Goal: Task Accomplishment & Management: Complete application form

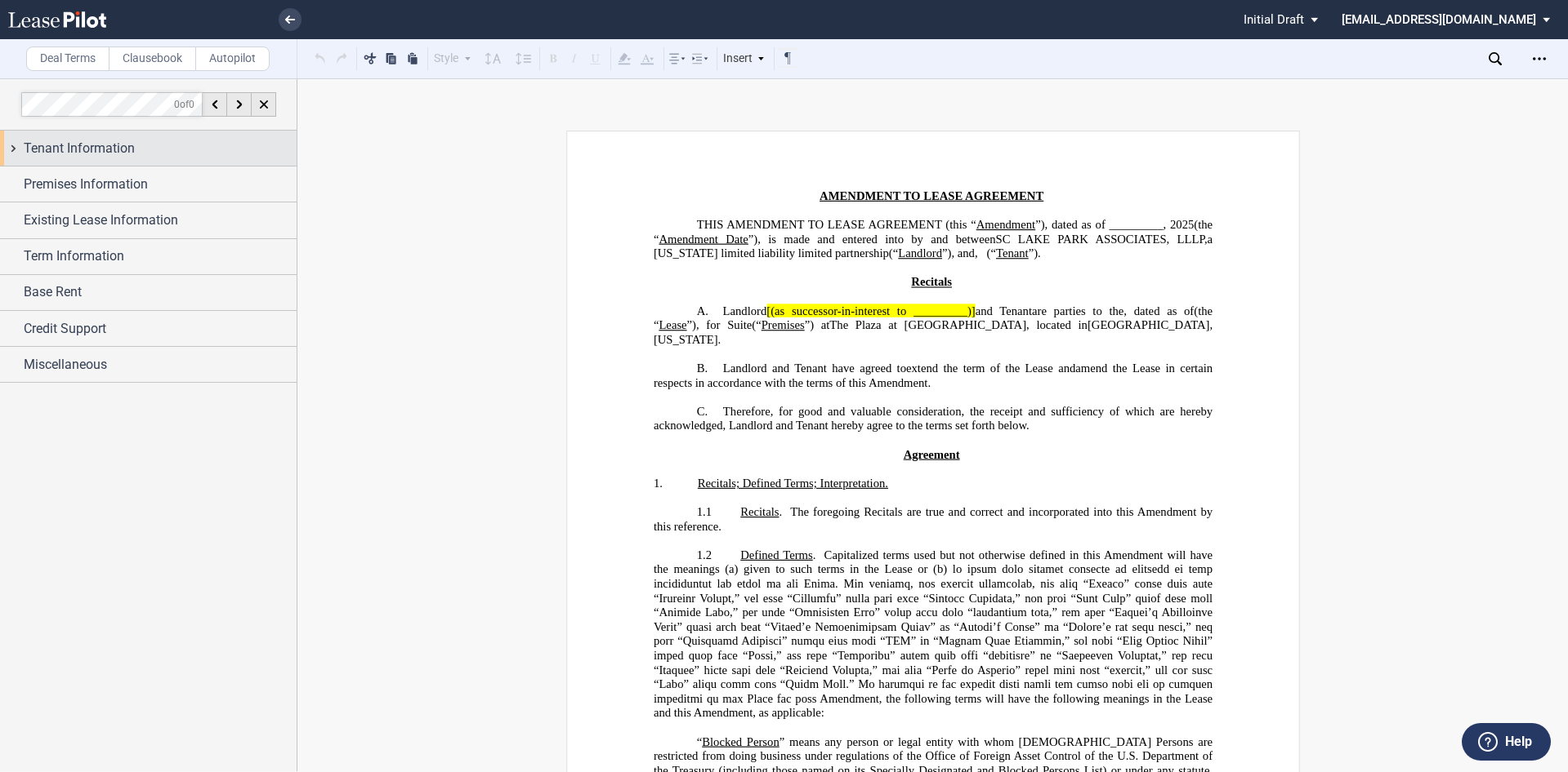
click at [48, 137] on div "Tenant Information" at bounding box center [148, 148] width 297 height 35
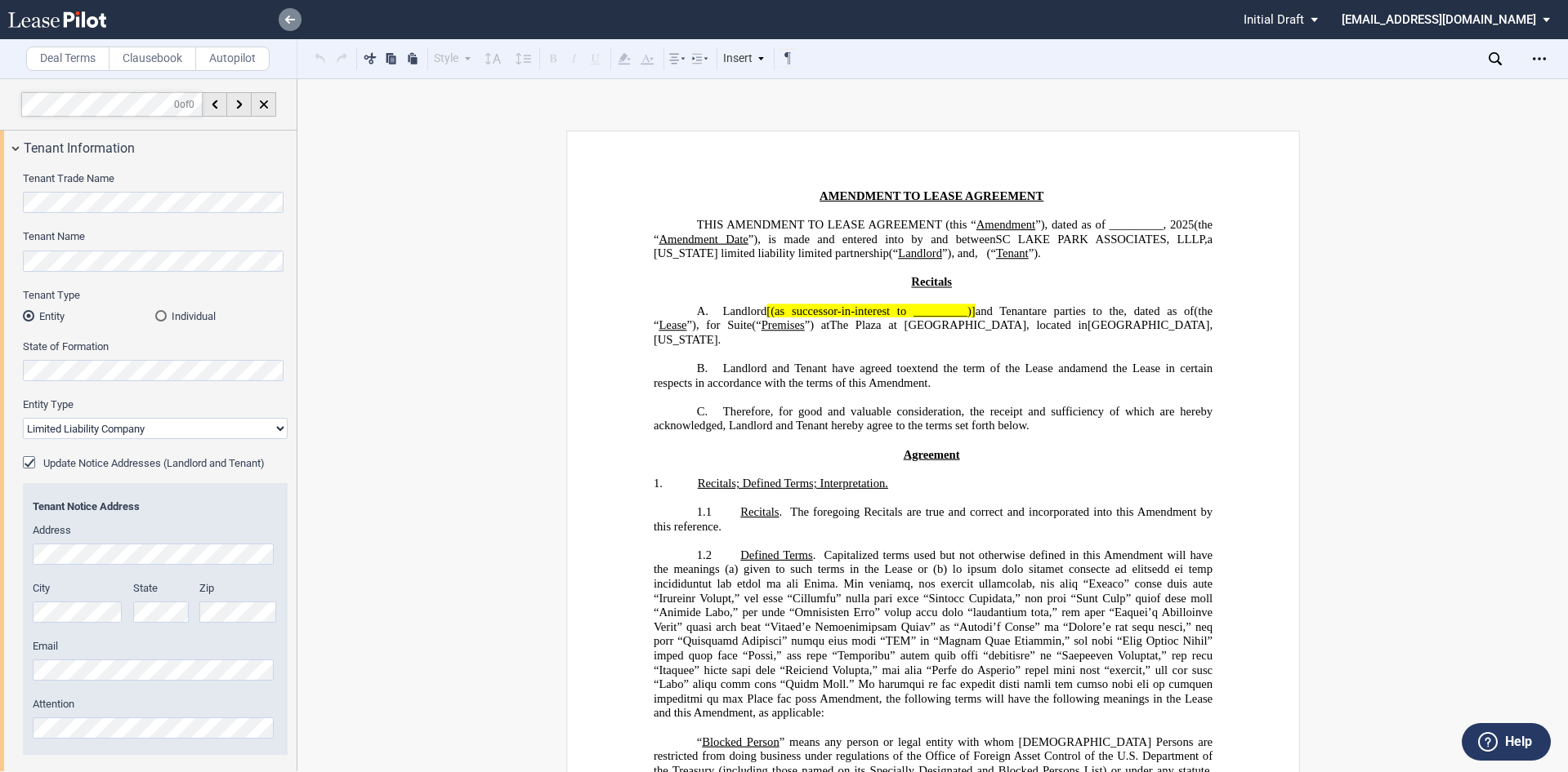
click at [286, 21] on icon at bounding box center [289, 20] width 9 height 9
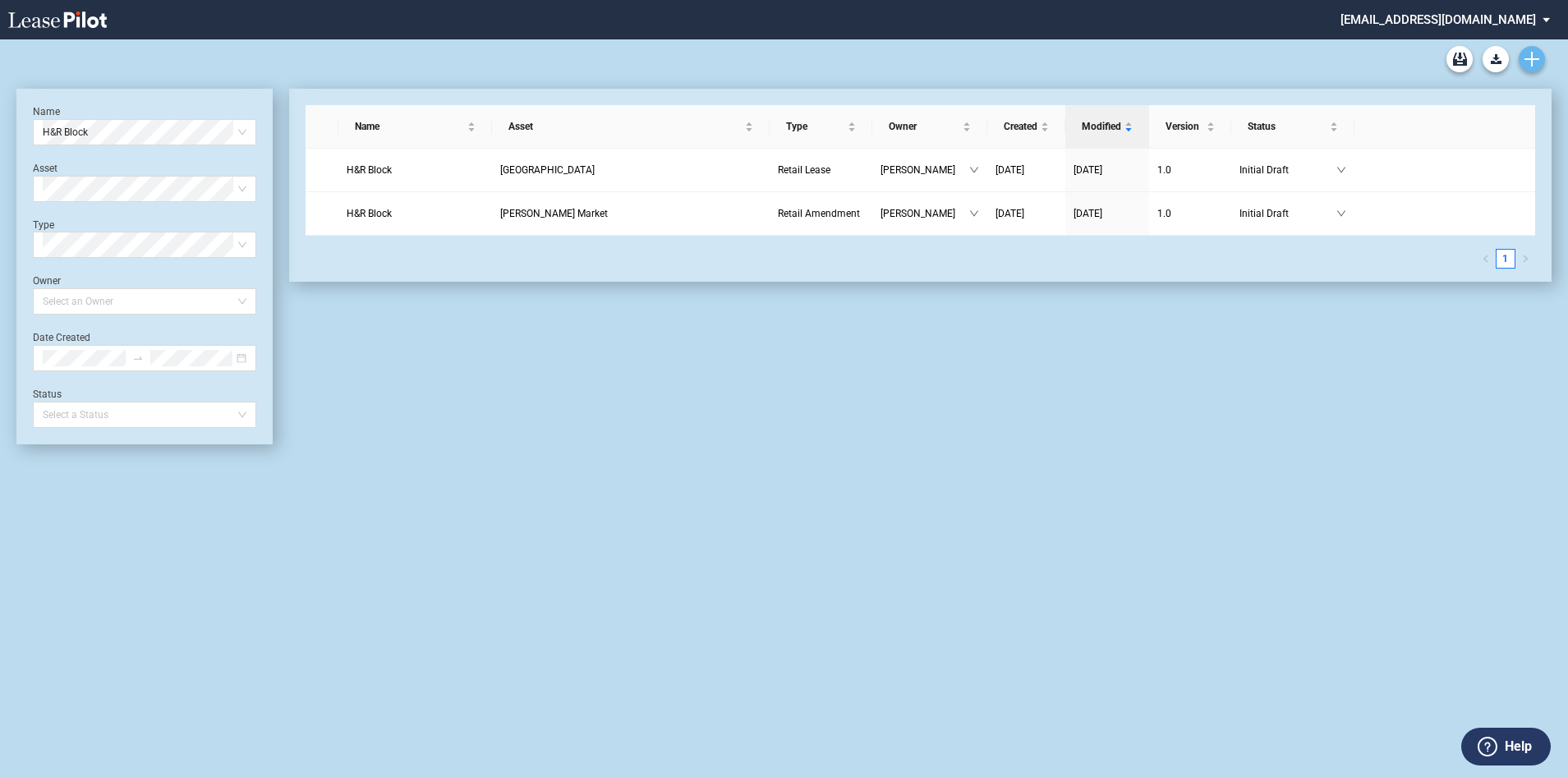
click at [1527, 60] on use "Create new document" at bounding box center [1532, 59] width 15 height 15
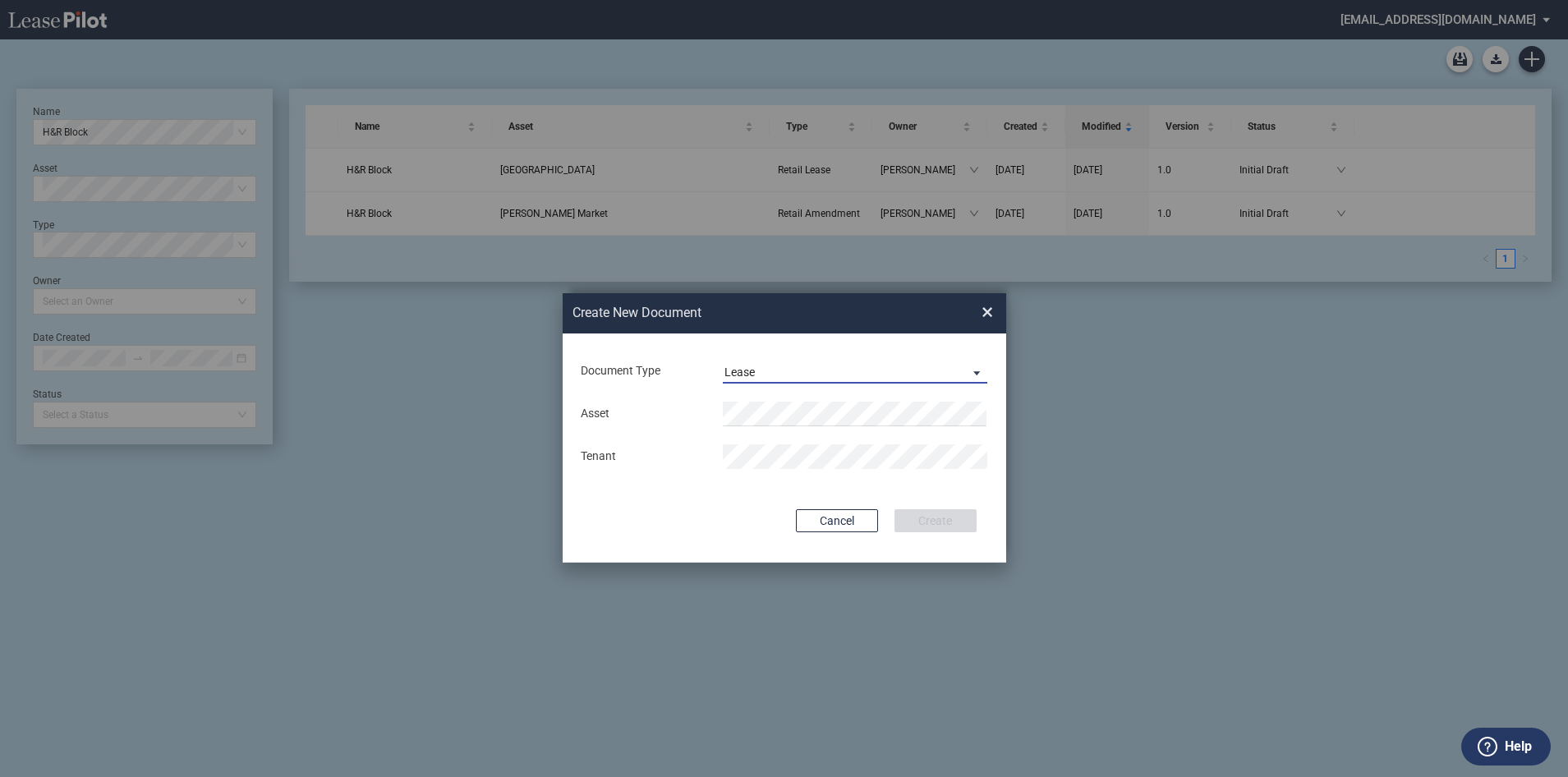
click at [978, 369] on span "Document Type: \aLease\a" at bounding box center [973, 372] width 20 height 16
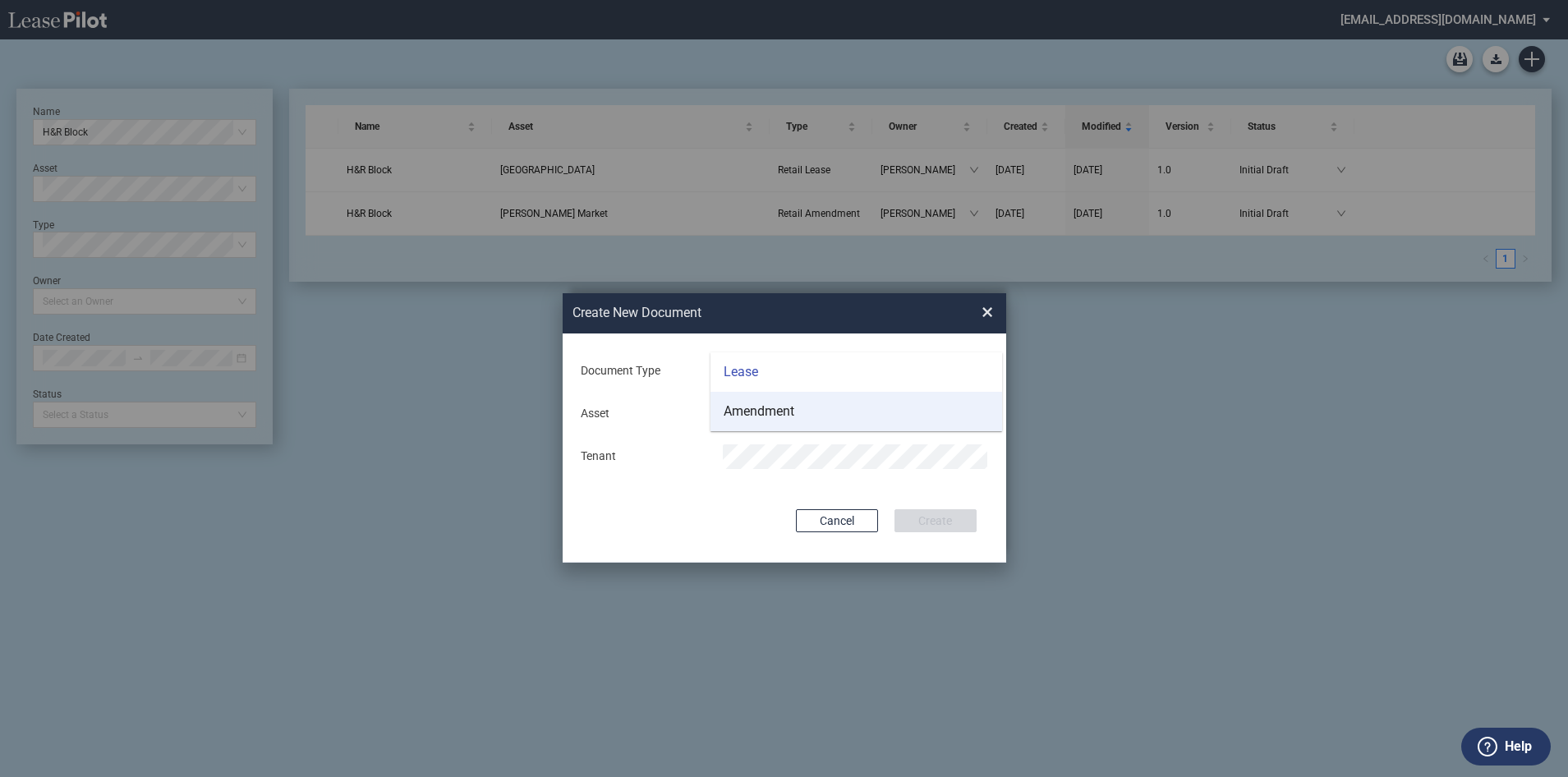
click at [779, 411] on div "Amendment" at bounding box center [759, 411] width 71 height 18
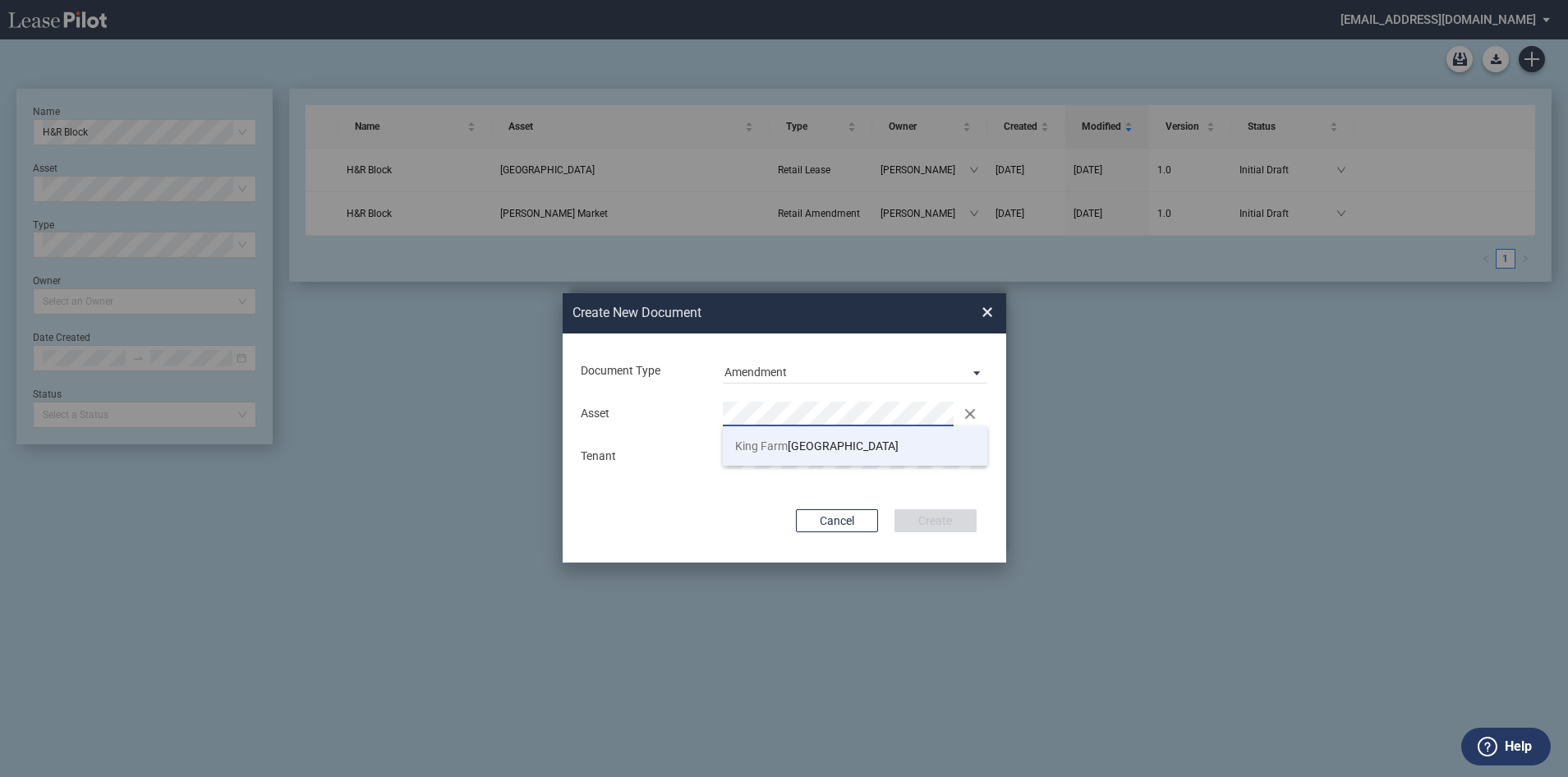
click at [777, 449] on span "King Farm" at bounding box center [761, 445] width 53 height 13
click at [924, 521] on button "Create" at bounding box center [935, 521] width 82 height 23
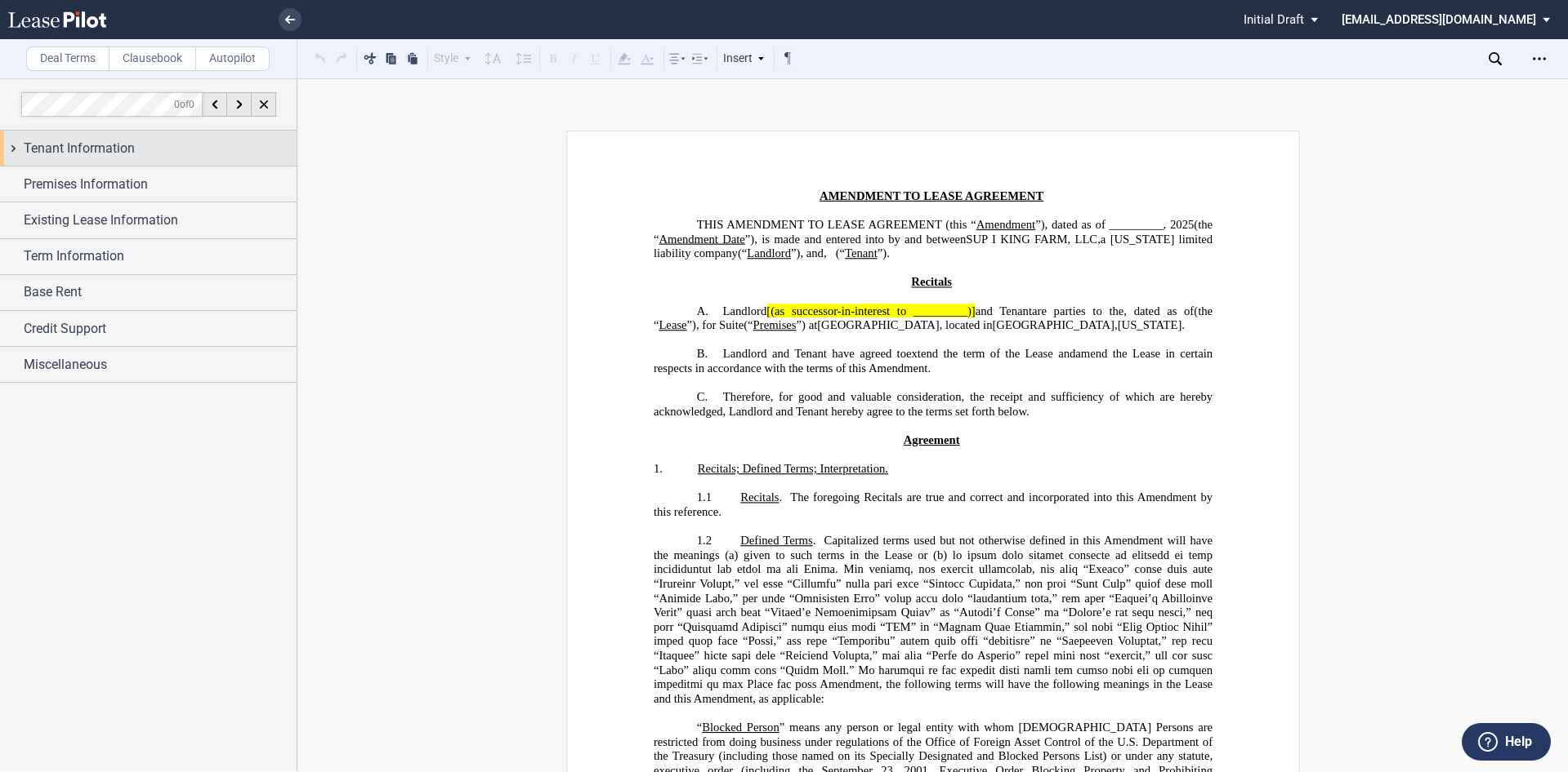
click at [89, 147] on span "Tenant Information" at bounding box center [79, 148] width 111 height 20
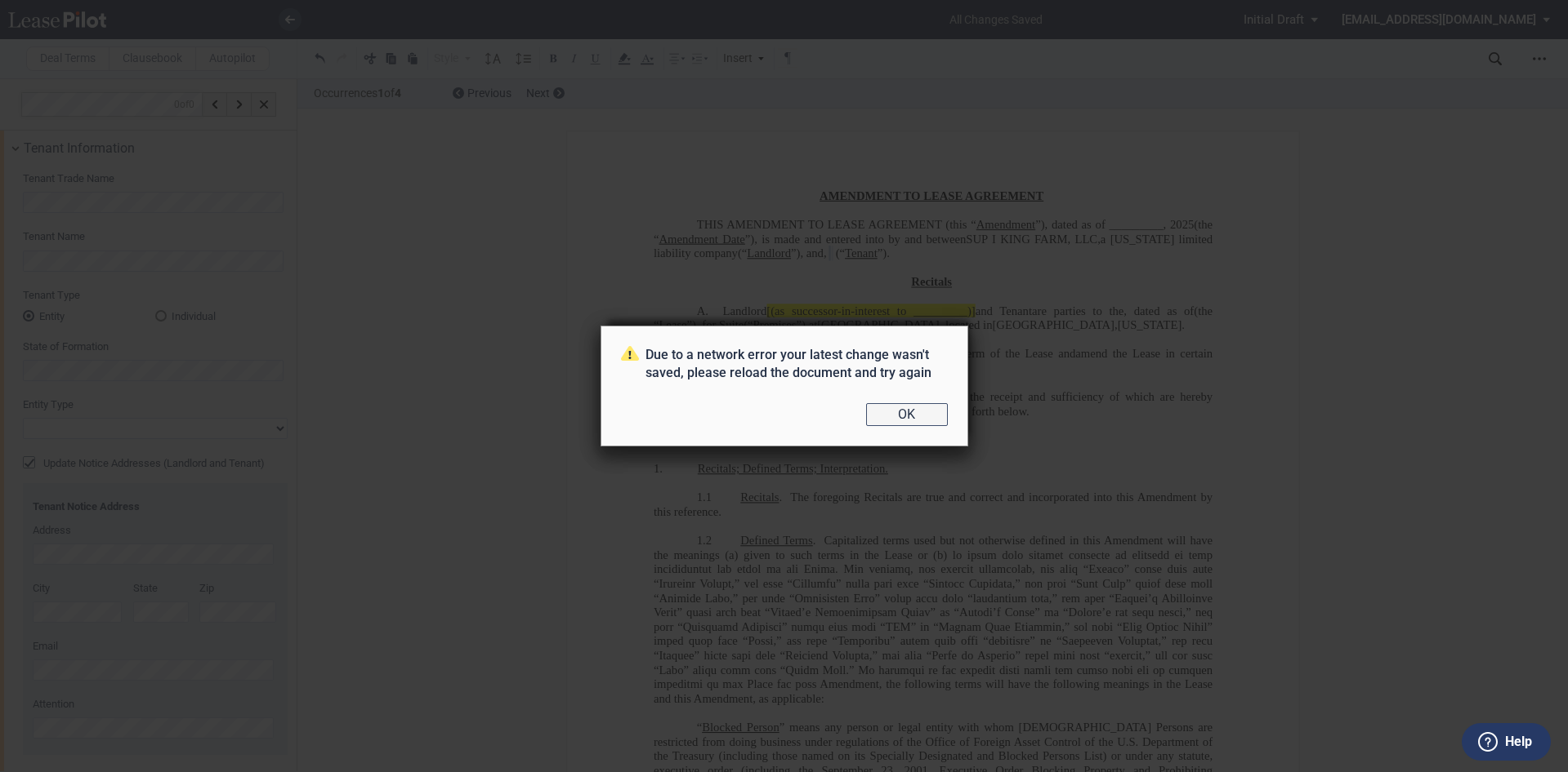
click at [897, 412] on button "OK" at bounding box center [906, 414] width 82 height 23
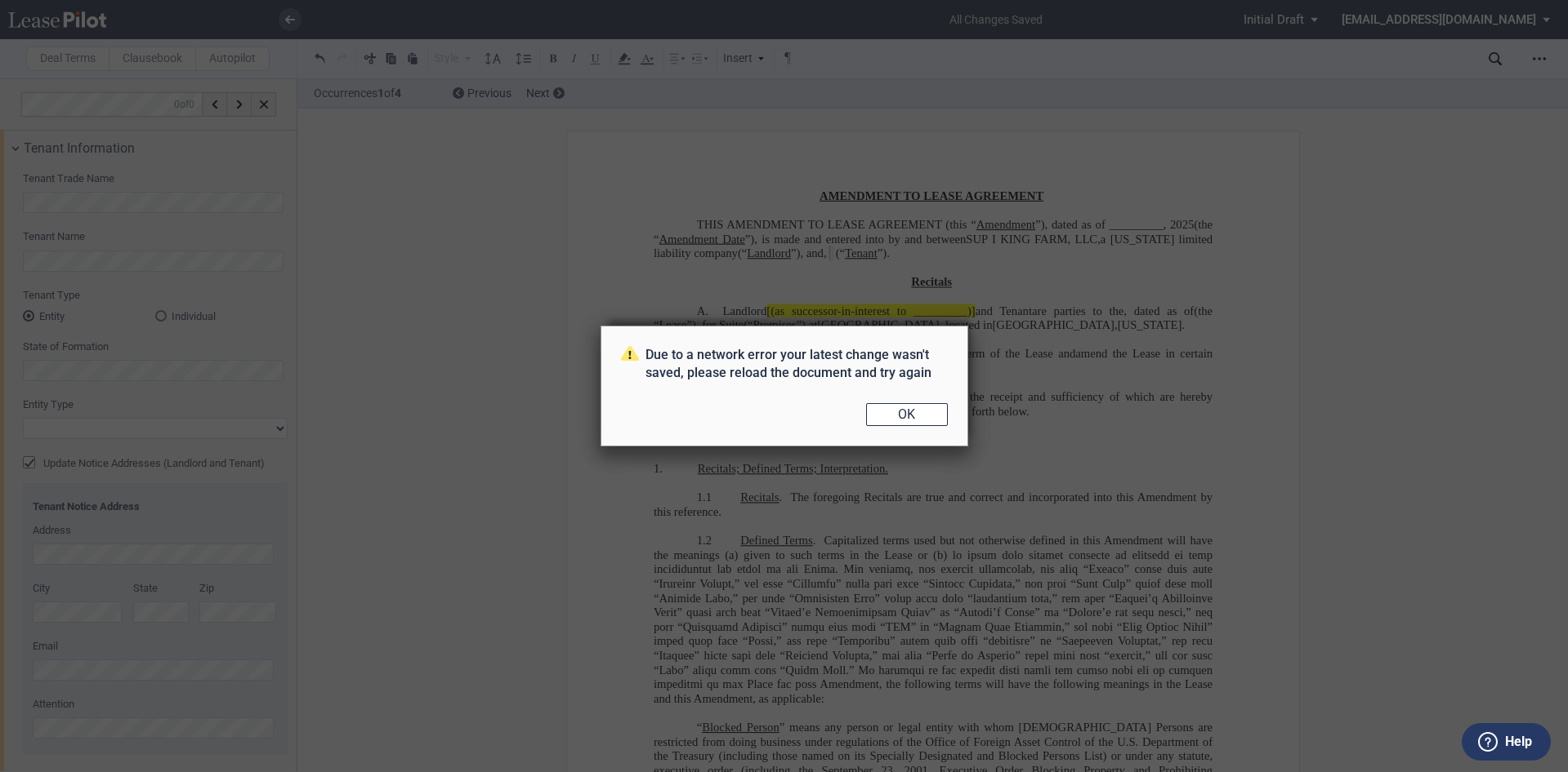
click at [897, 412] on button "OK" at bounding box center [906, 414] width 82 height 23
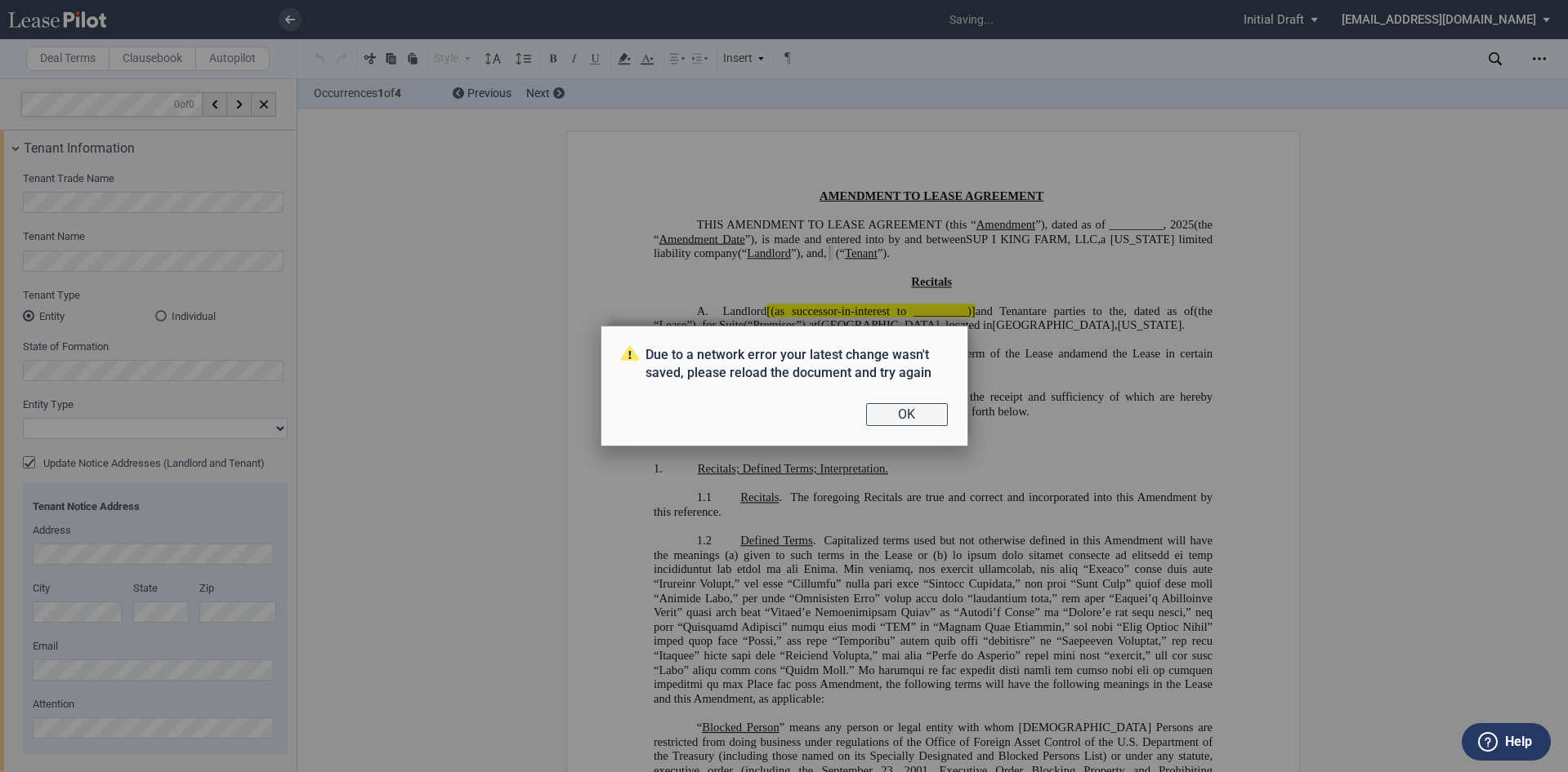
click at [897, 413] on button "OK" at bounding box center [906, 414] width 82 height 23
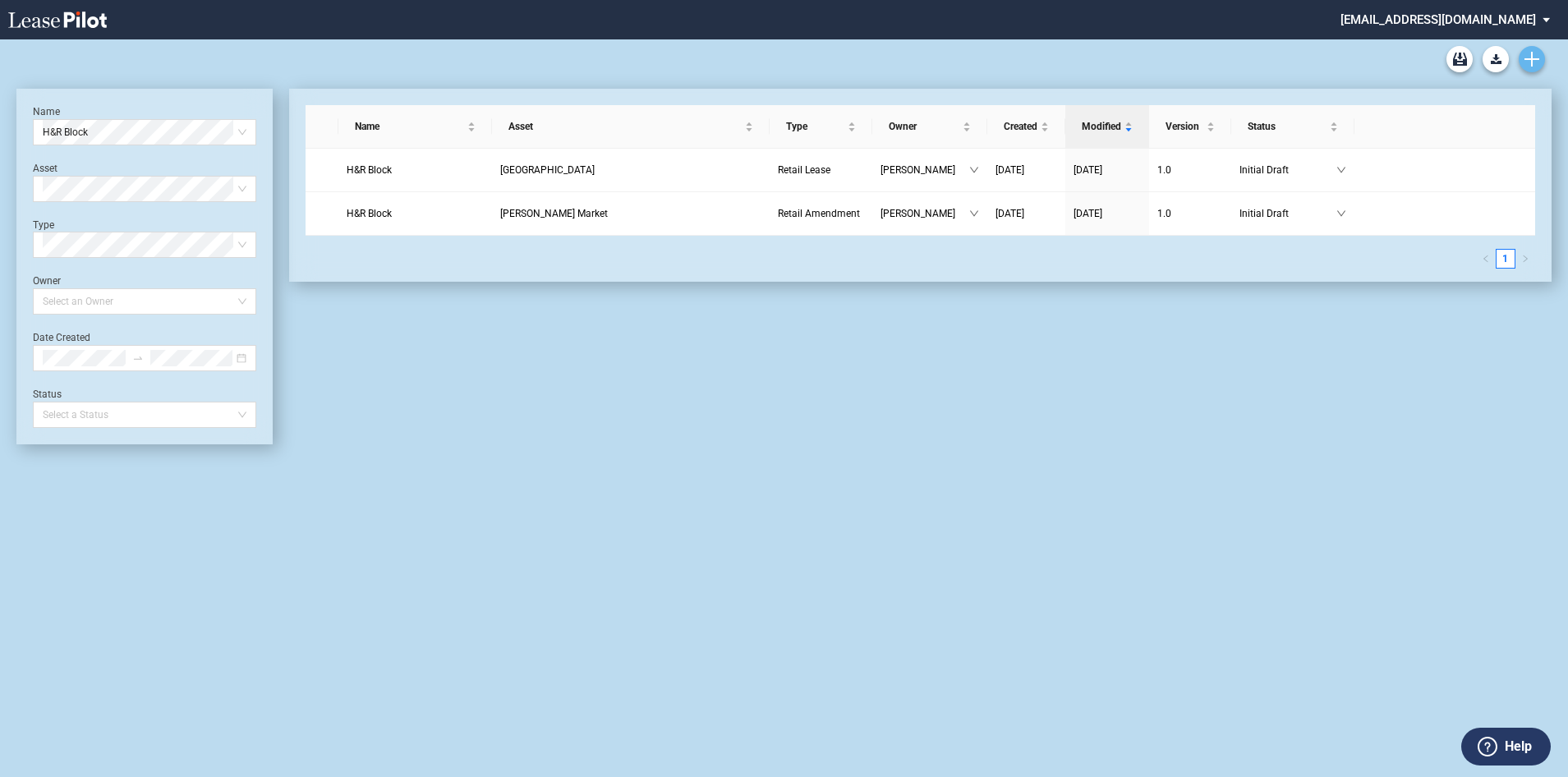
click at [1527, 61] on icon "Create new document" at bounding box center [1532, 59] width 15 height 15
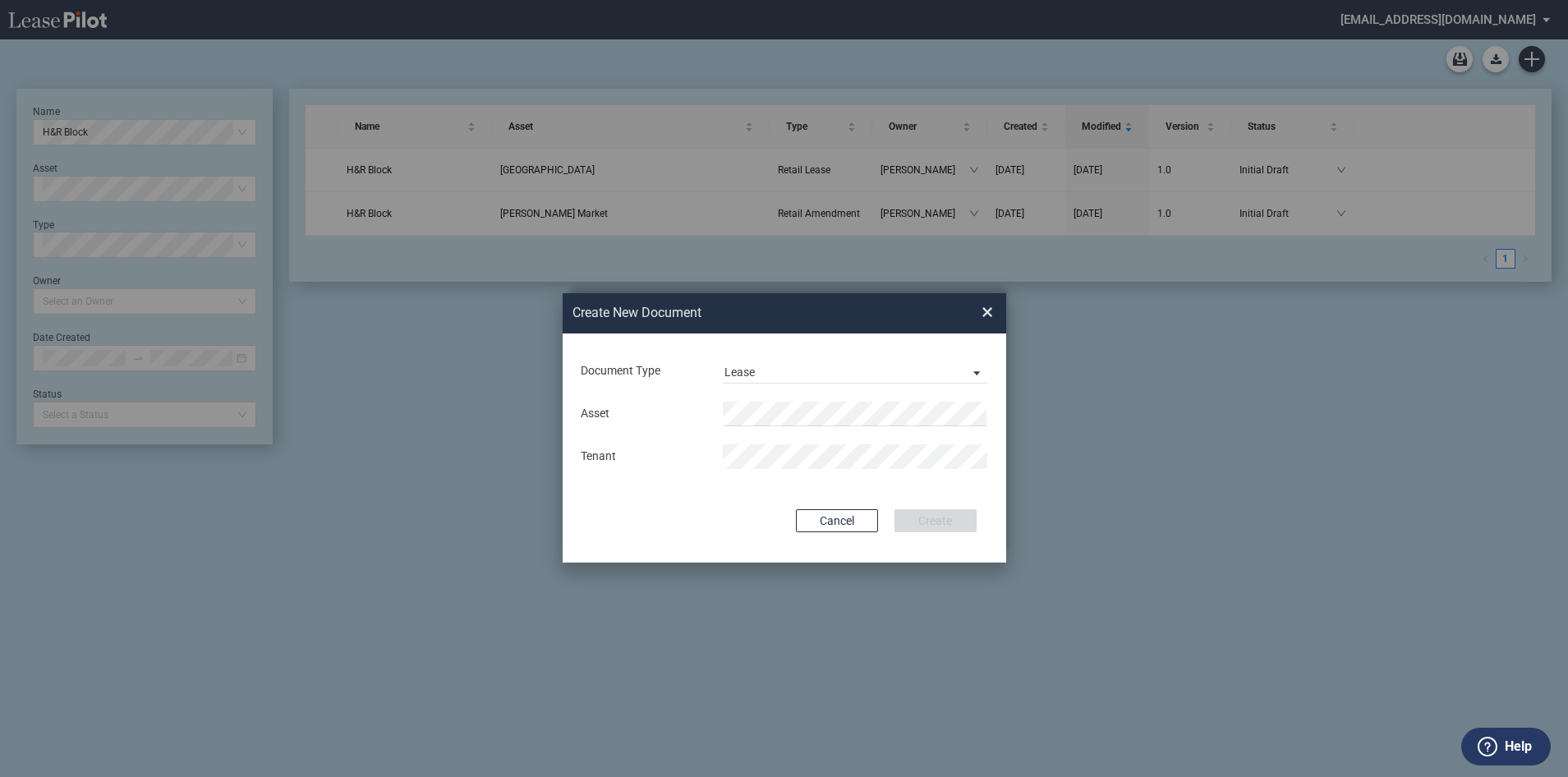
drag, startPoint x: 136, startPoint y: 126, endPoint x: 118, endPoint y: 128, distance: 18.1
click at [134, 126] on div "Create New Document Create New Conformed Deal × Document Type Lease Lease Amend…" at bounding box center [784, 428] width 1568 height 777
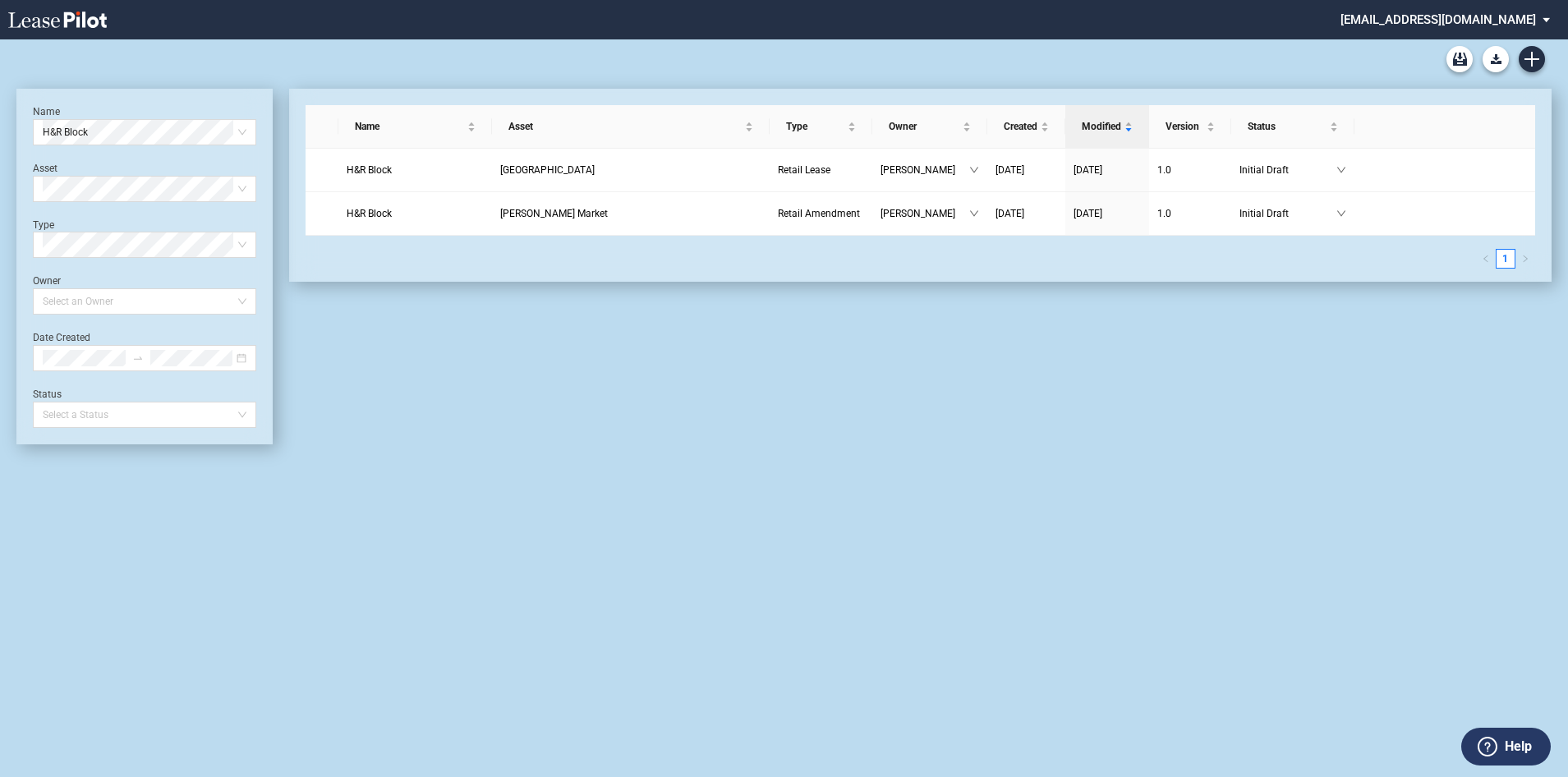
scroll to position [40, 0]
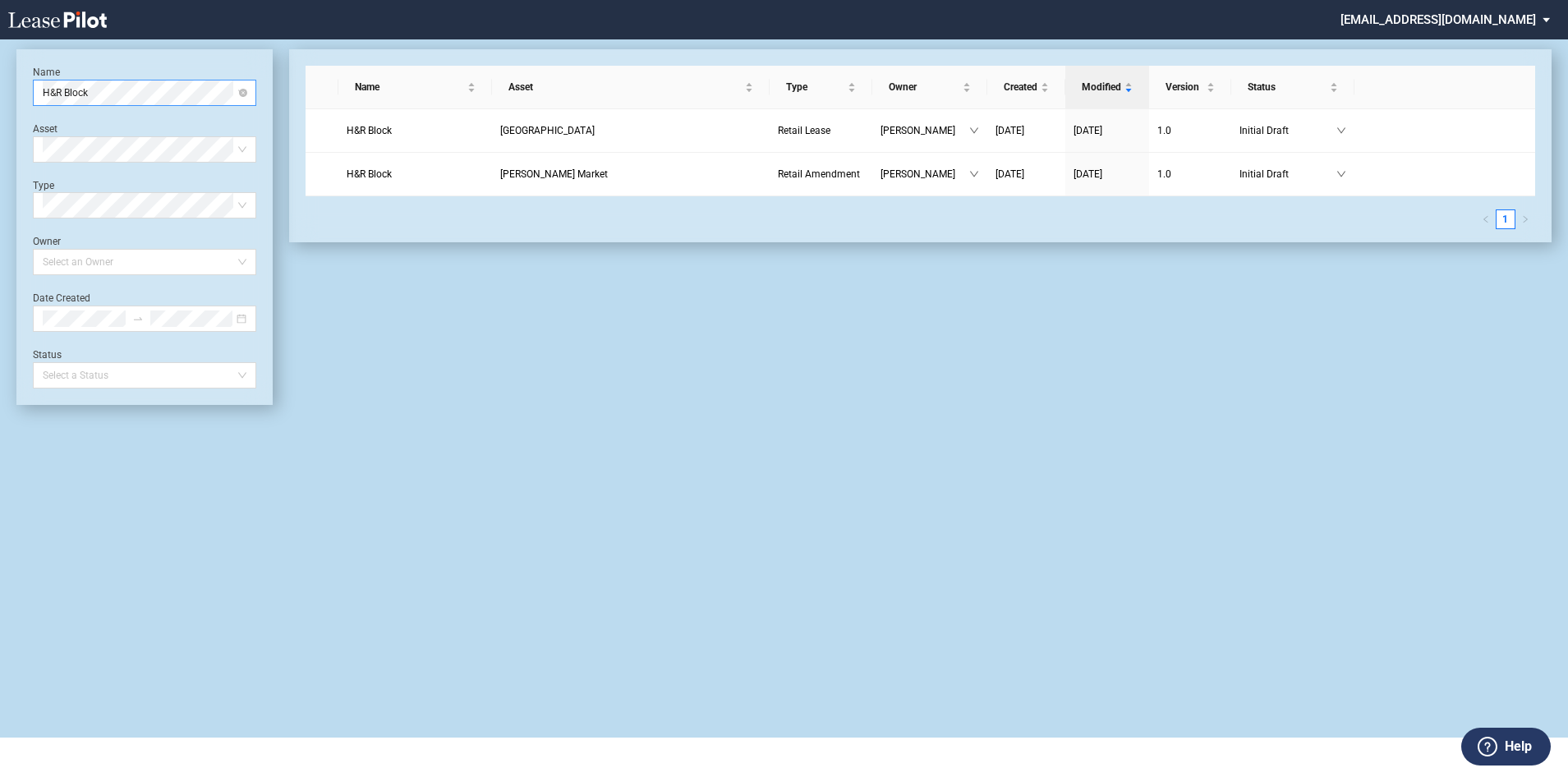
click at [119, 78] on div "Name H&R Block" at bounding box center [144, 85] width 224 height 41
click at [104, 98] on span "H&R Block" at bounding box center [144, 92] width 204 height 25
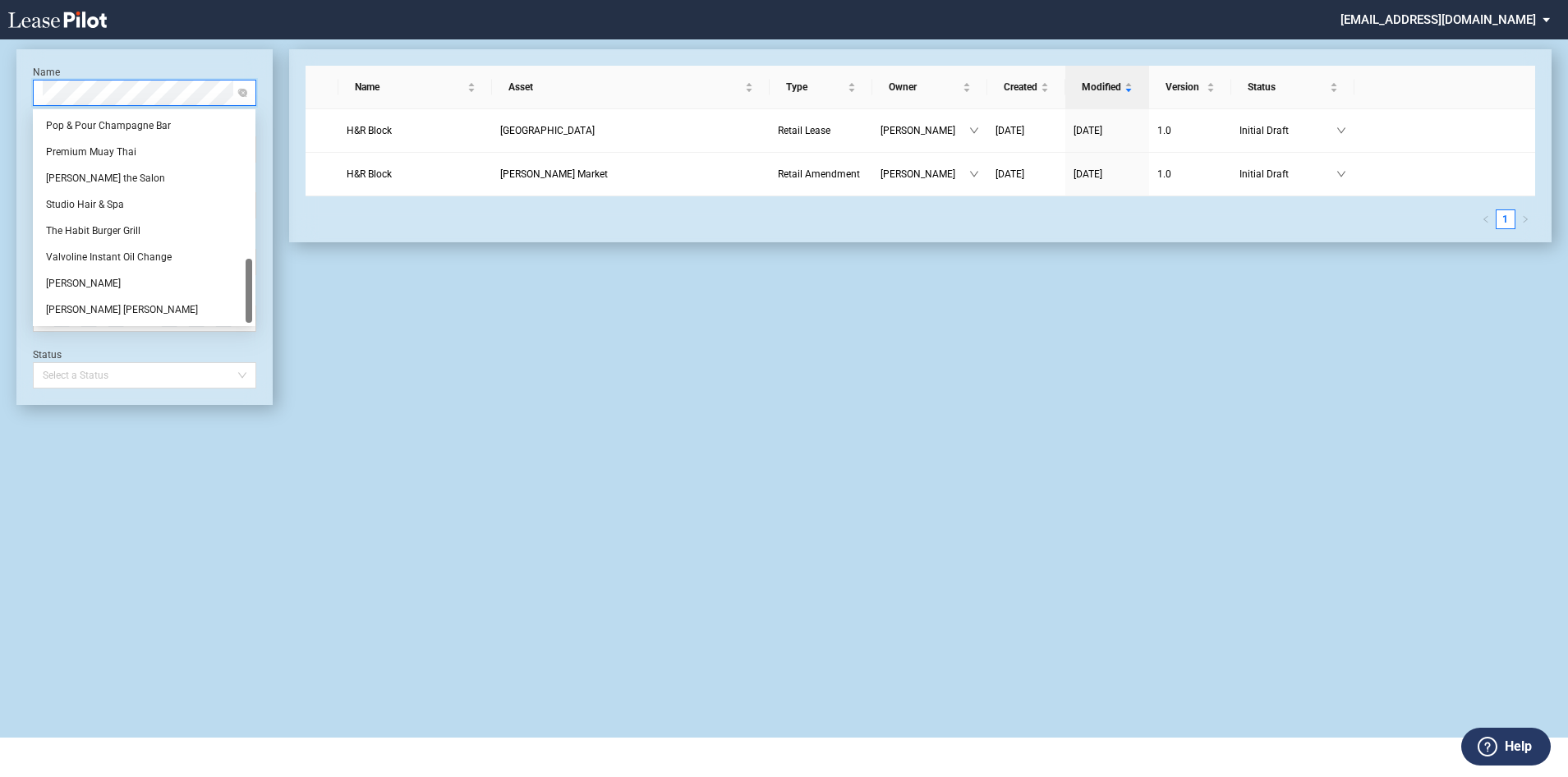
scroll to position [0, 0]
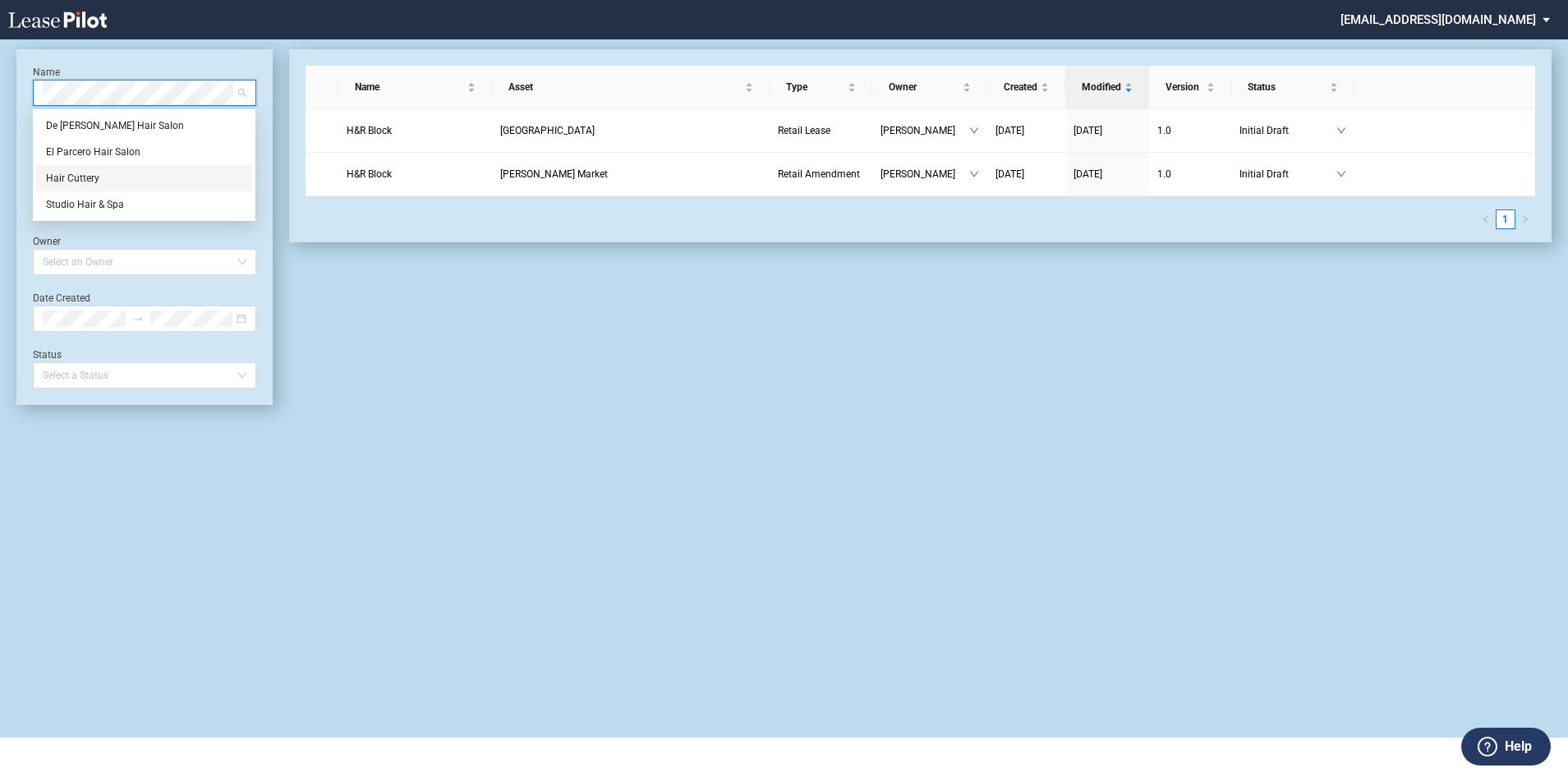
click at [78, 180] on div "Hair Cuttery" at bounding box center [143, 178] width 196 height 16
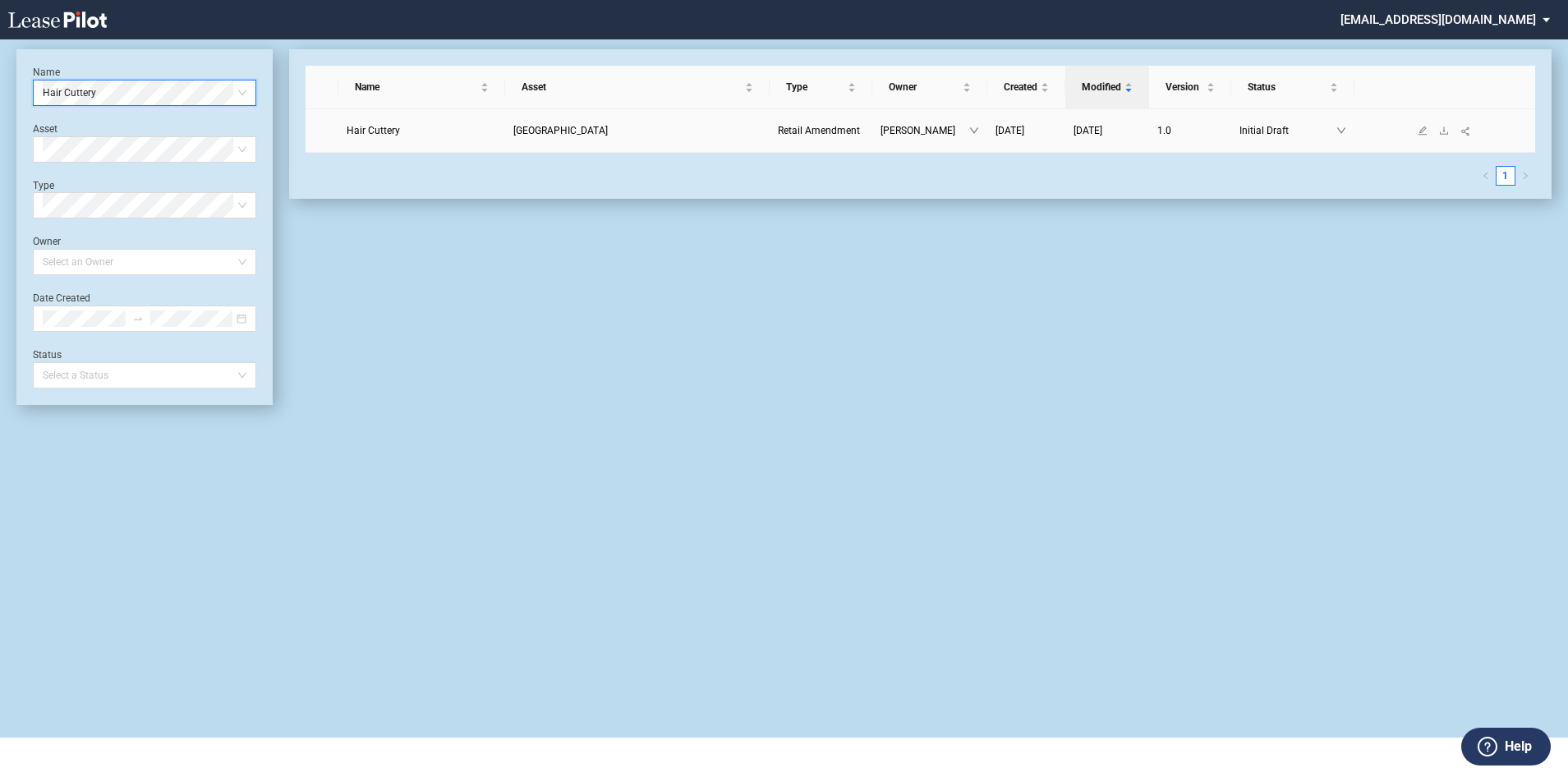
click at [387, 127] on span "Hair Cuttery" at bounding box center [374, 130] width 54 height 11
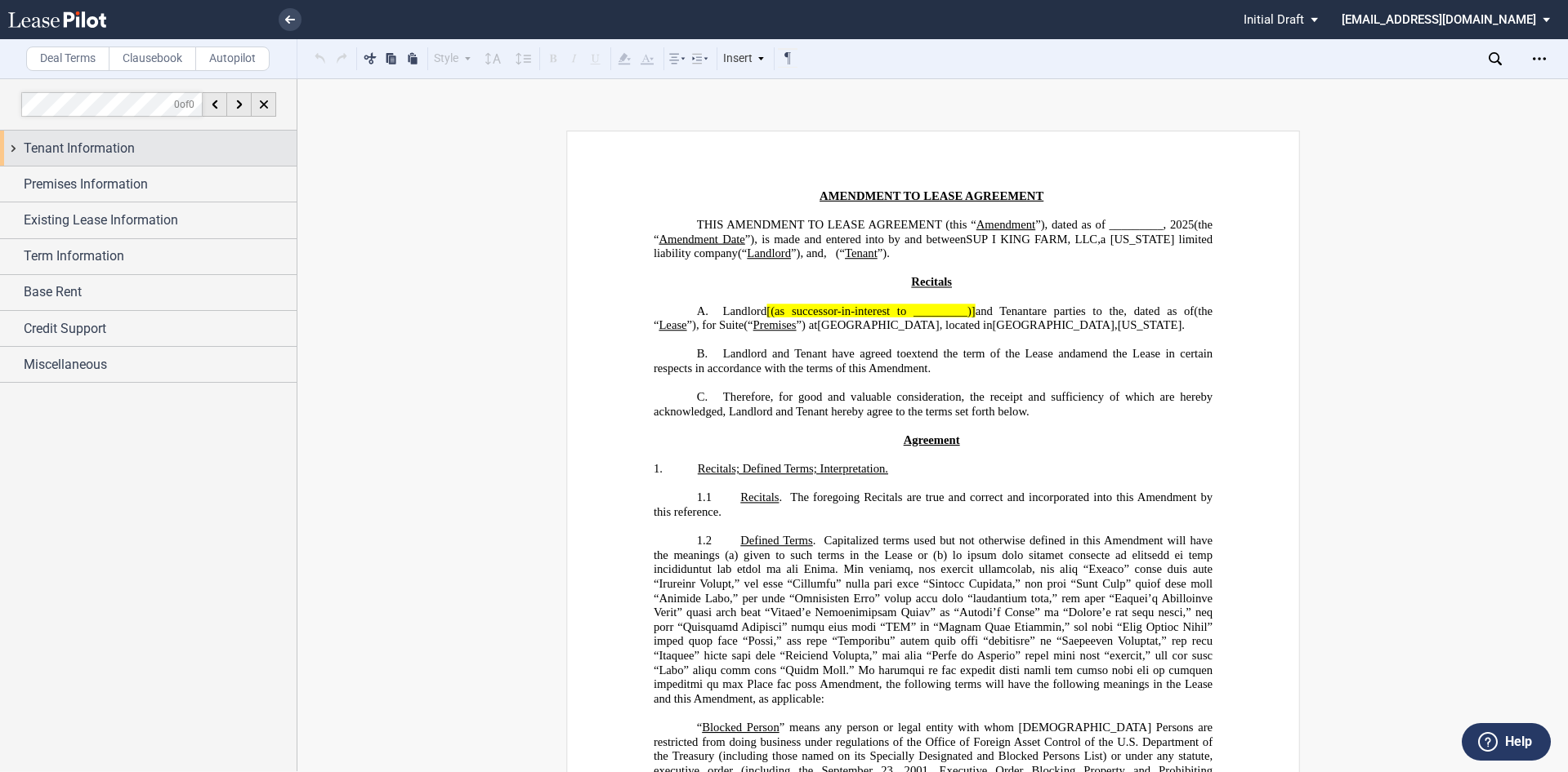
click at [127, 150] on span "Tenant Information" at bounding box center [79, 148] width 111 height 20
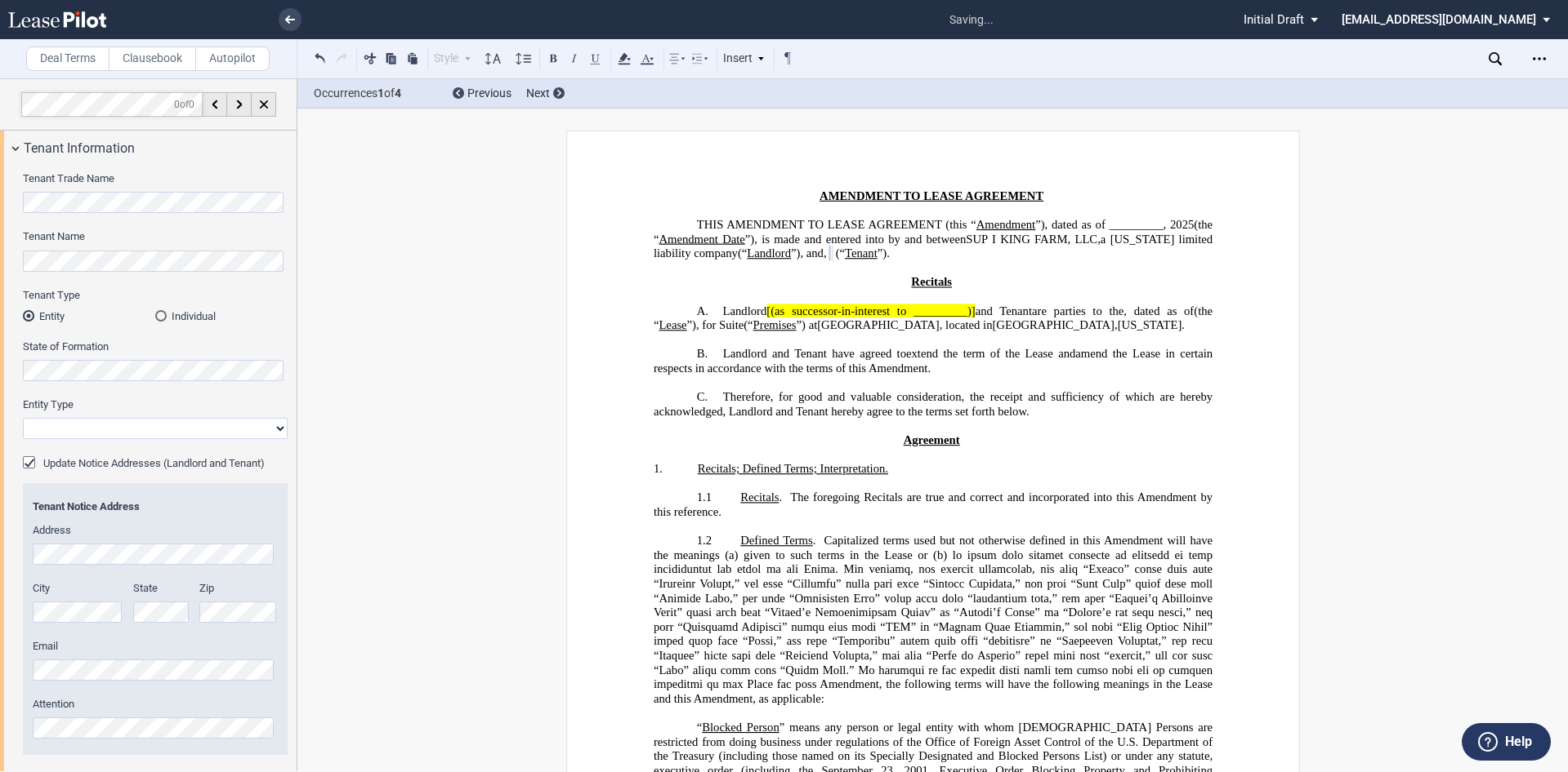
click at [91, 429] on select "Corporation Limited Liability Company General Partnership Limited Partnership O…" at bounding box center [155, 428] width 264 height 21
select select "limited liability company"
click at [23, 418] on select "Corporation Limited Liability Company General Partnership Limited Partnership O…" at bounding box center [155, 428] width 264 height 21
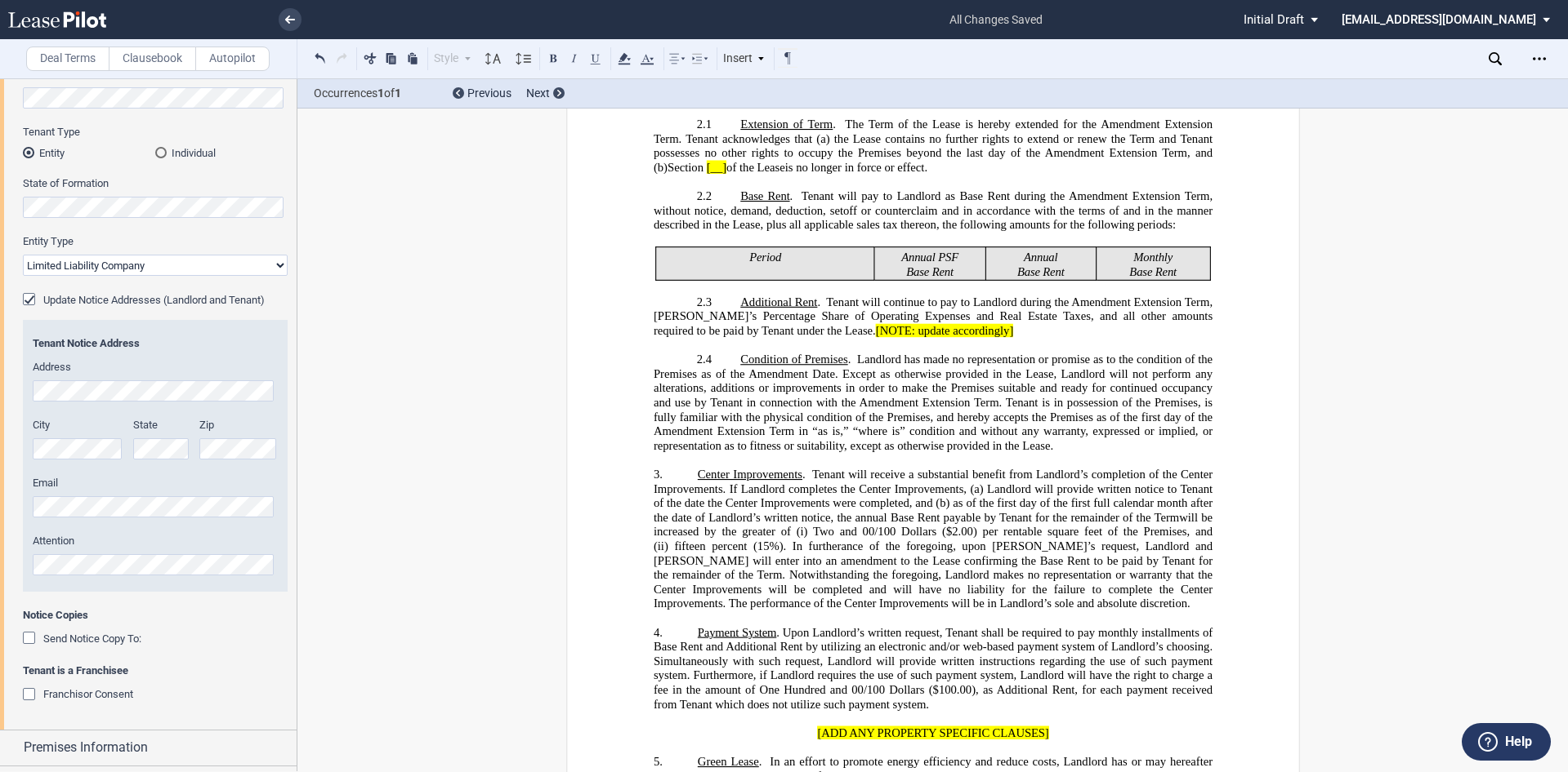
scroll to position [2070, 0]
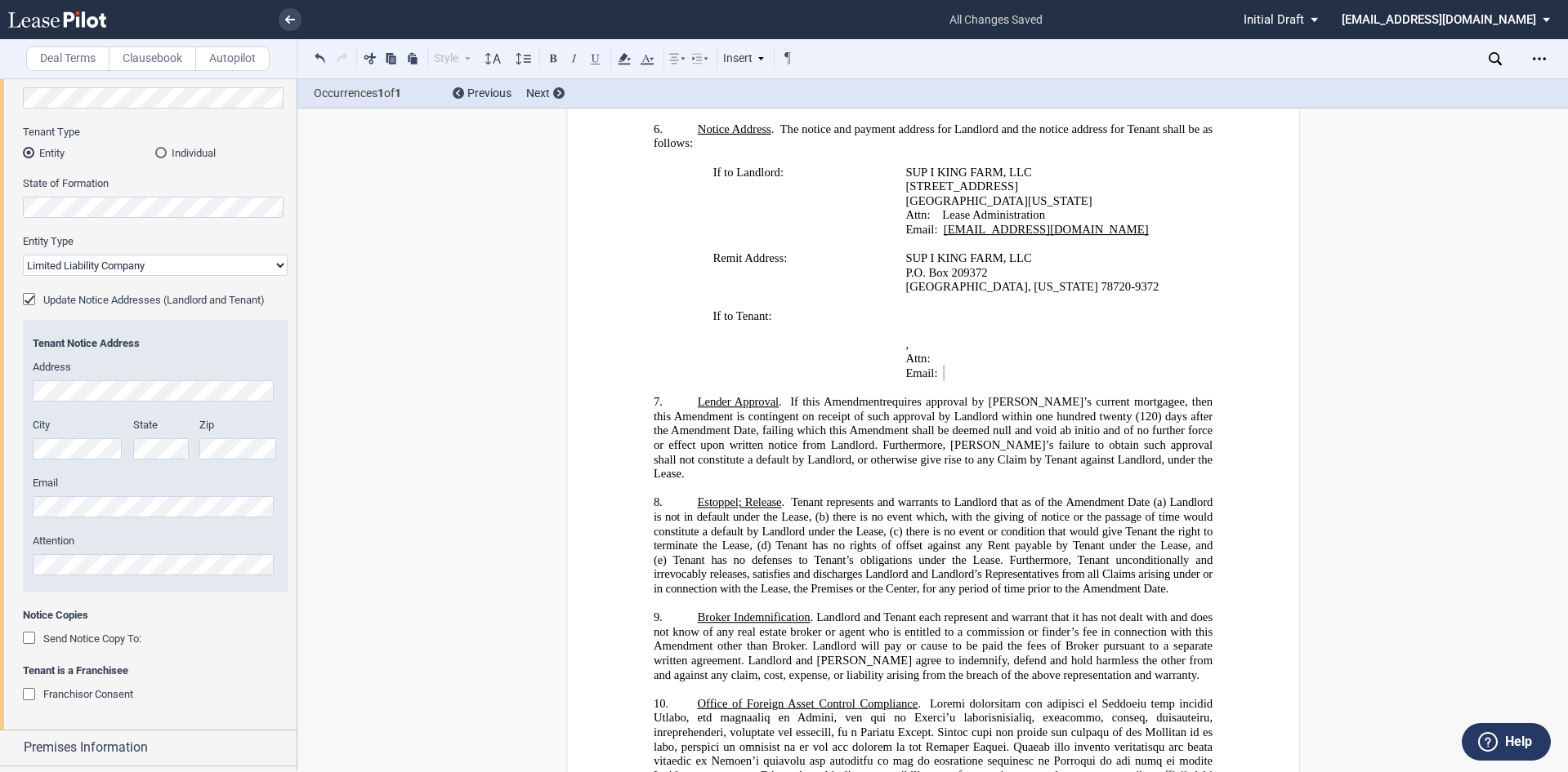
click at [1033, 353] on p "﻿ ﻿ , ﻿ ﻿ ﻿ ﻿" at bounding box center [1044, 345] width 276 height 15
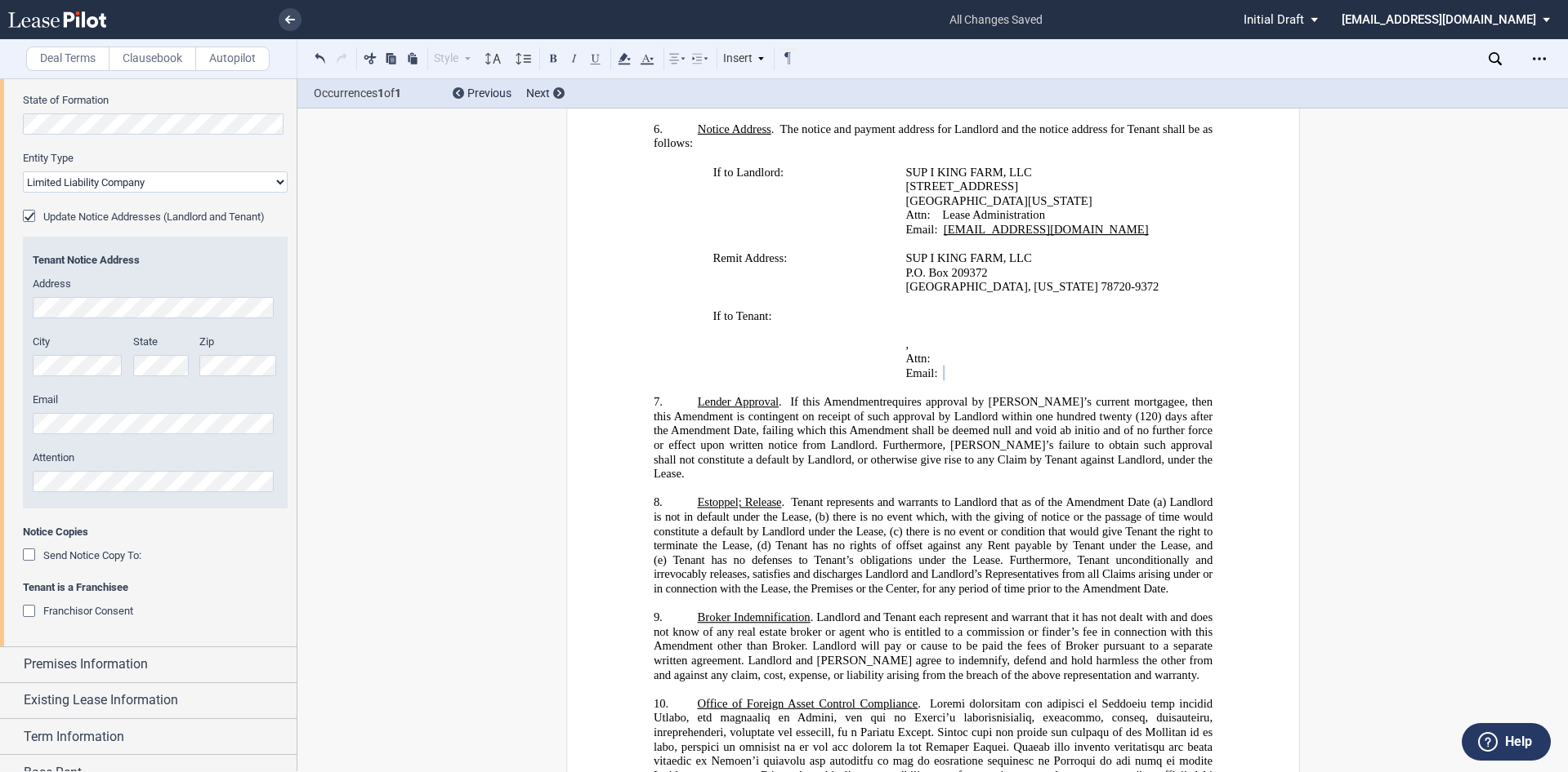
scroll to position [339, 0]
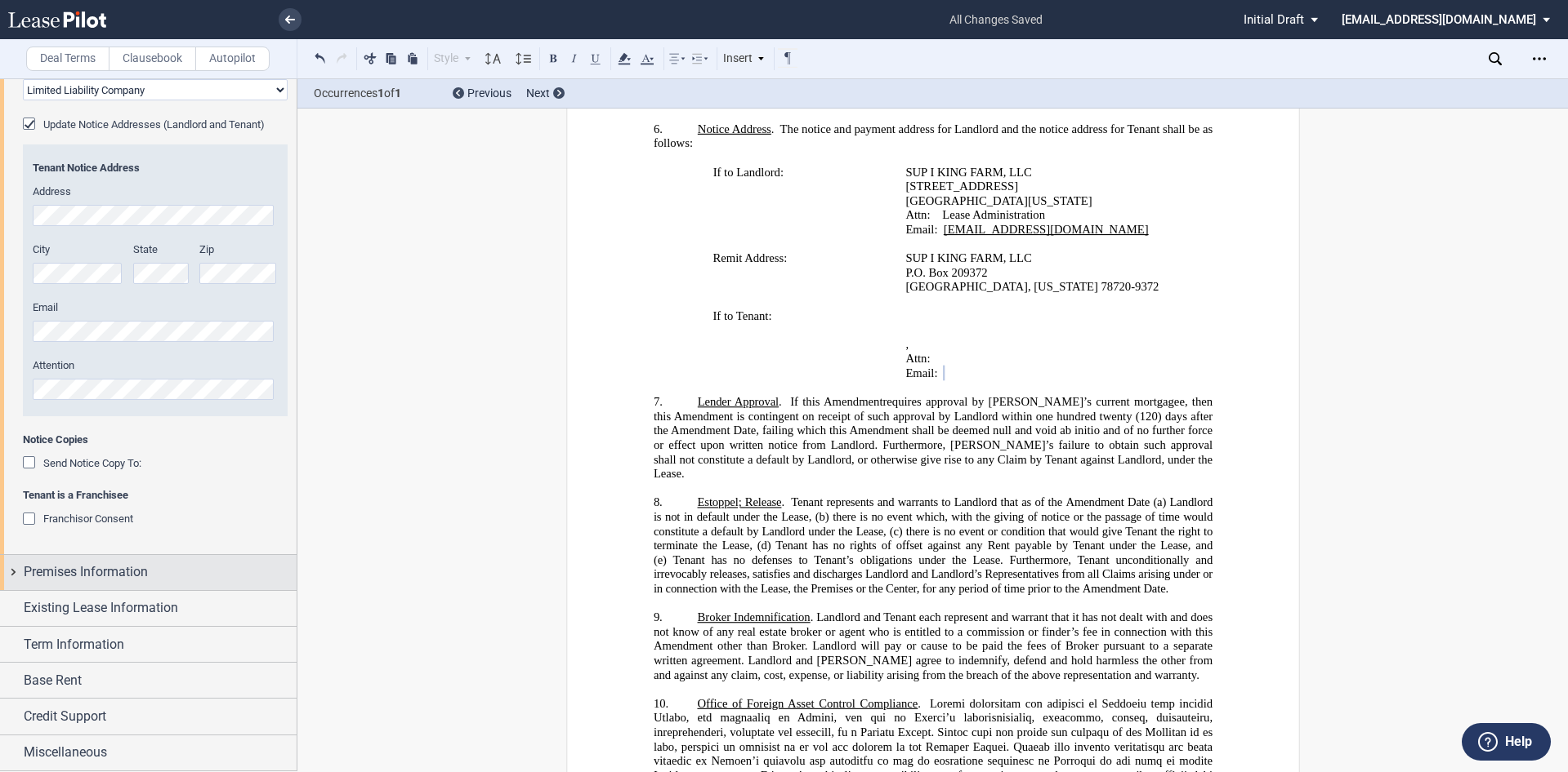
click at [20, 570] on div "Premises Information" at bounding box center [148, 572] width 297 height 35
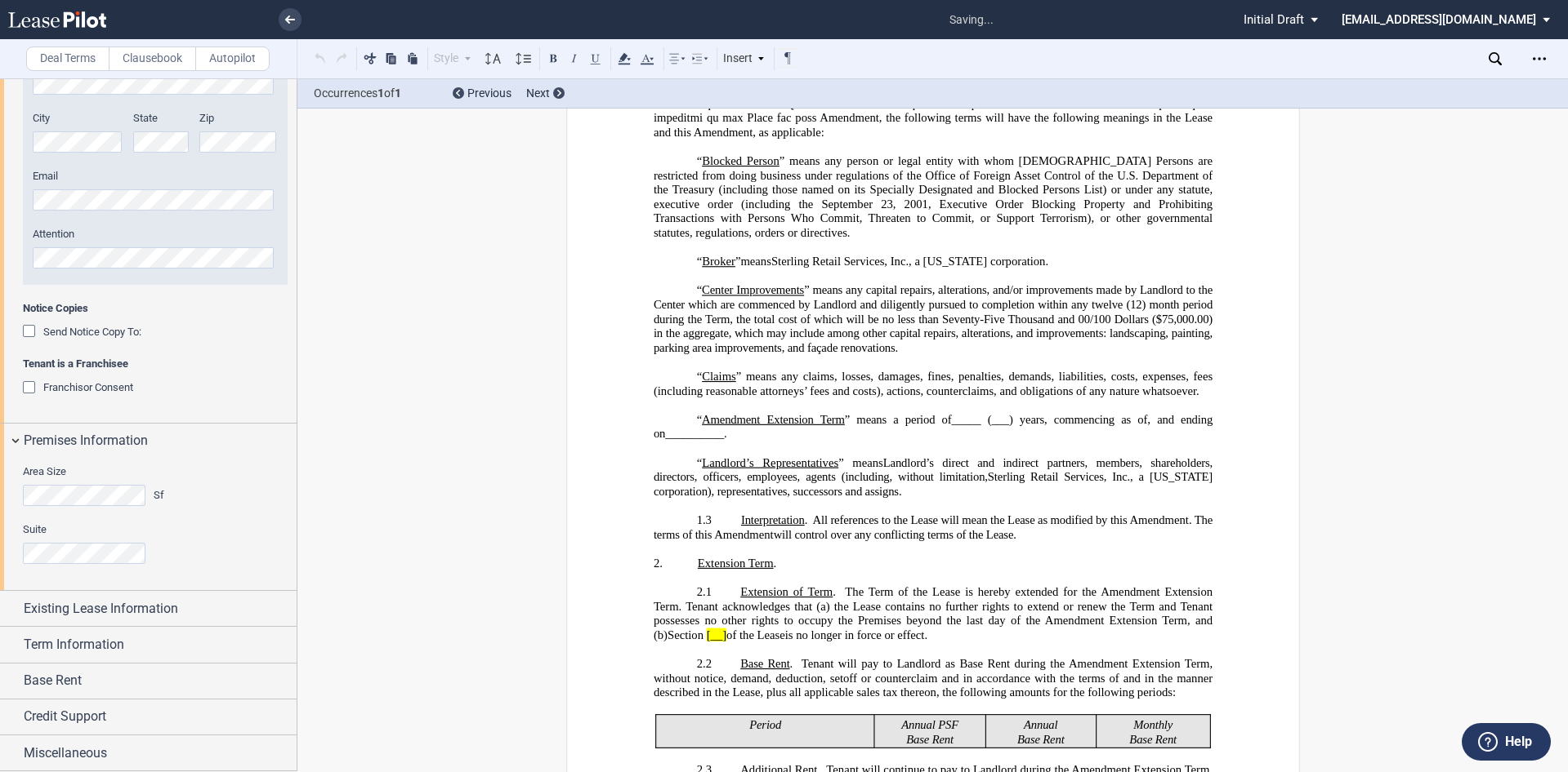
scroll to position [0, 0]
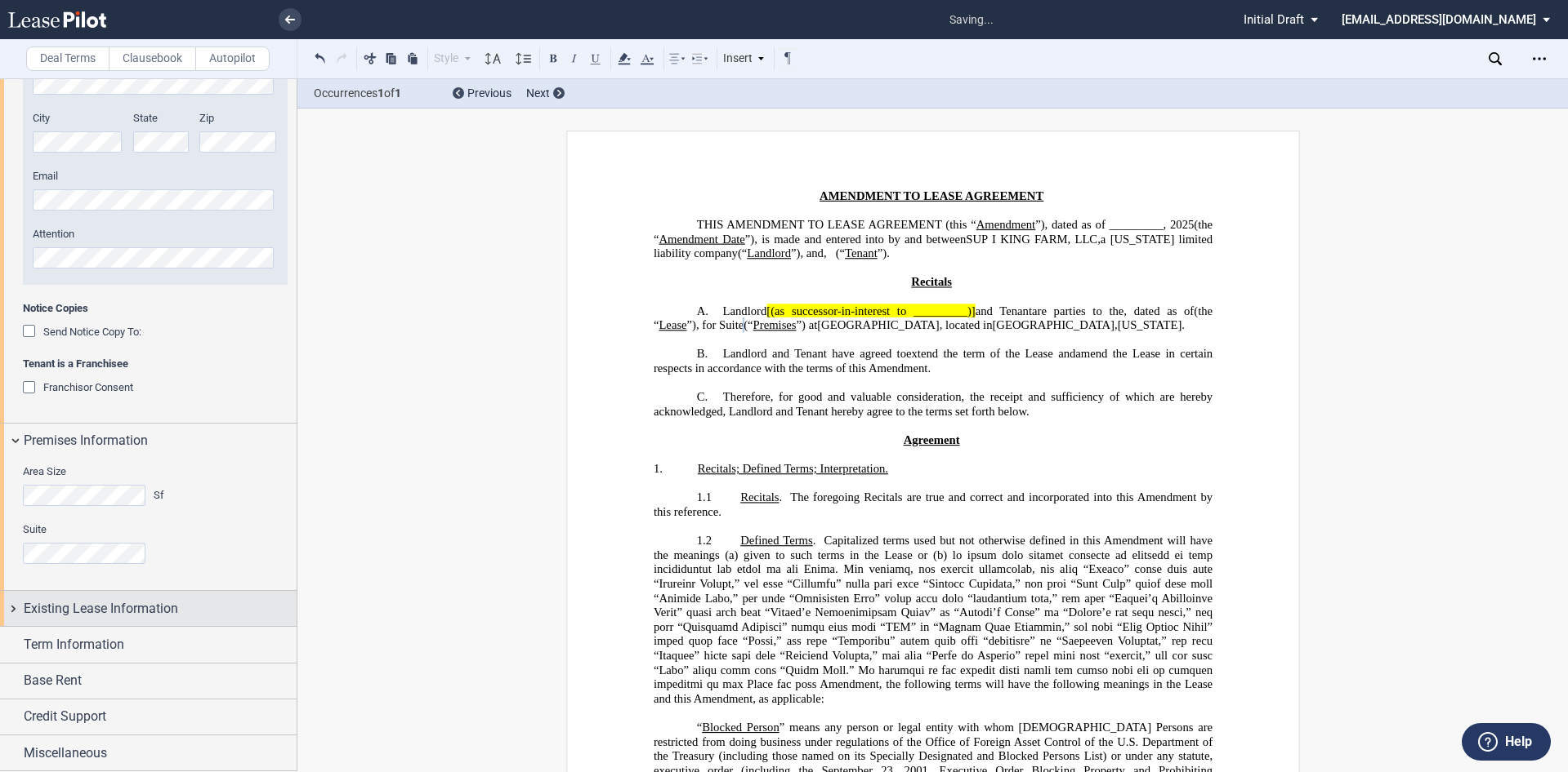
click at [16, 608] on div "Existing Lease Information" at bounding box center [148, 608] width 297 height 35
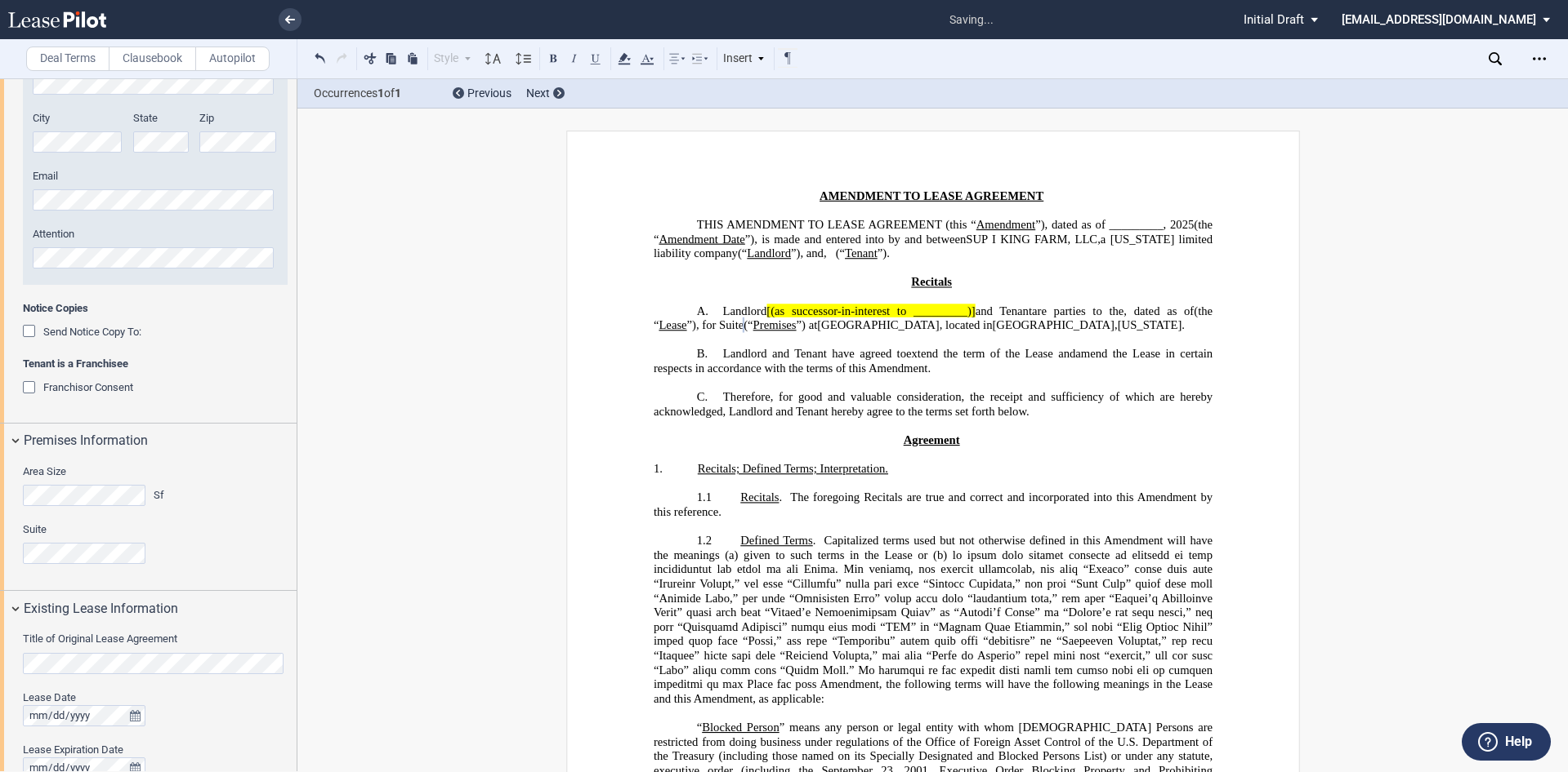
scroll to position [747, 0]
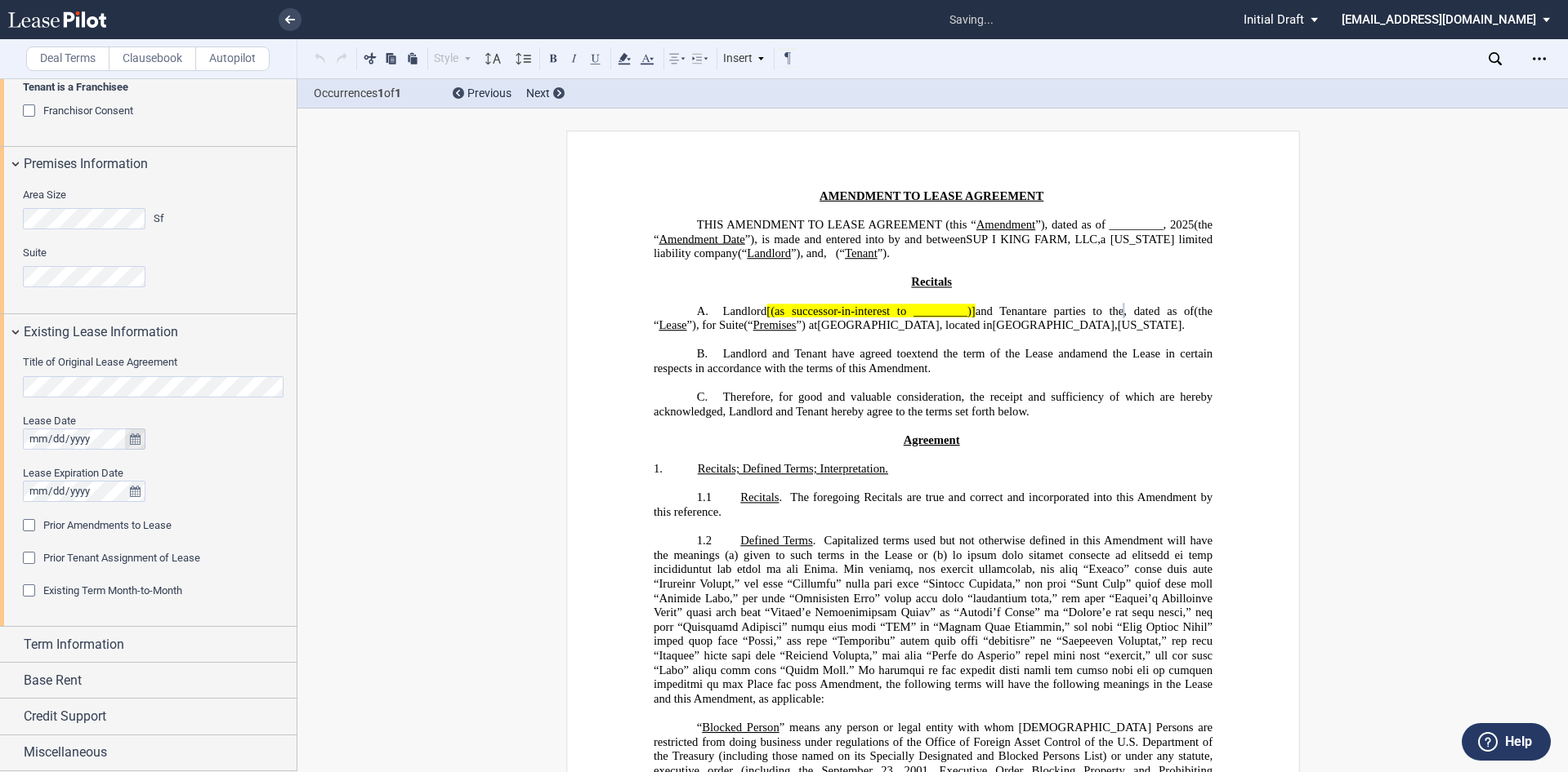
click at [138, 438] on icon "true" at bounding box center [135, 438] width 10 height 11
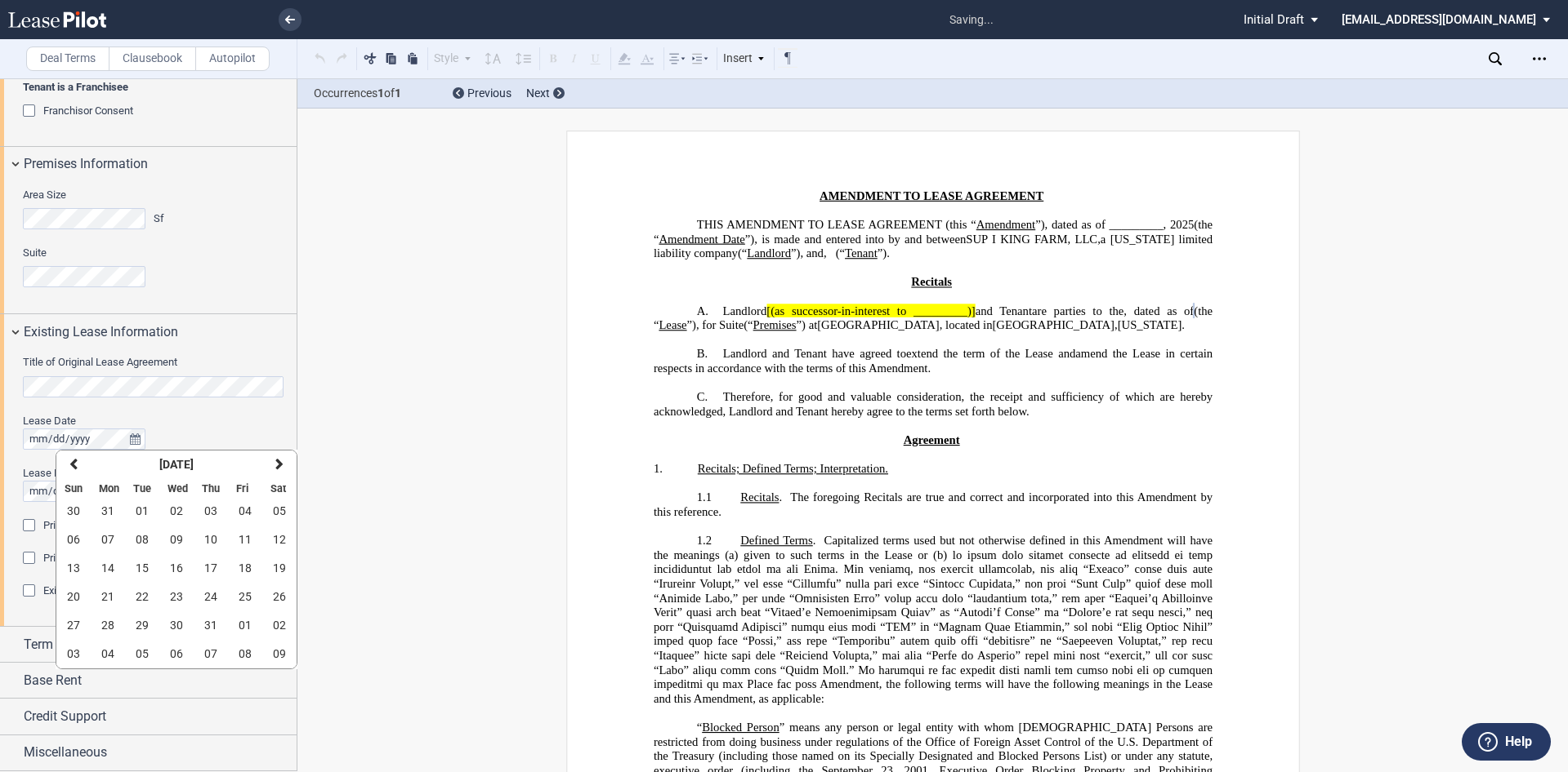
click at [201, 431] on div at bounding box center [155, 439] width 264 height 21
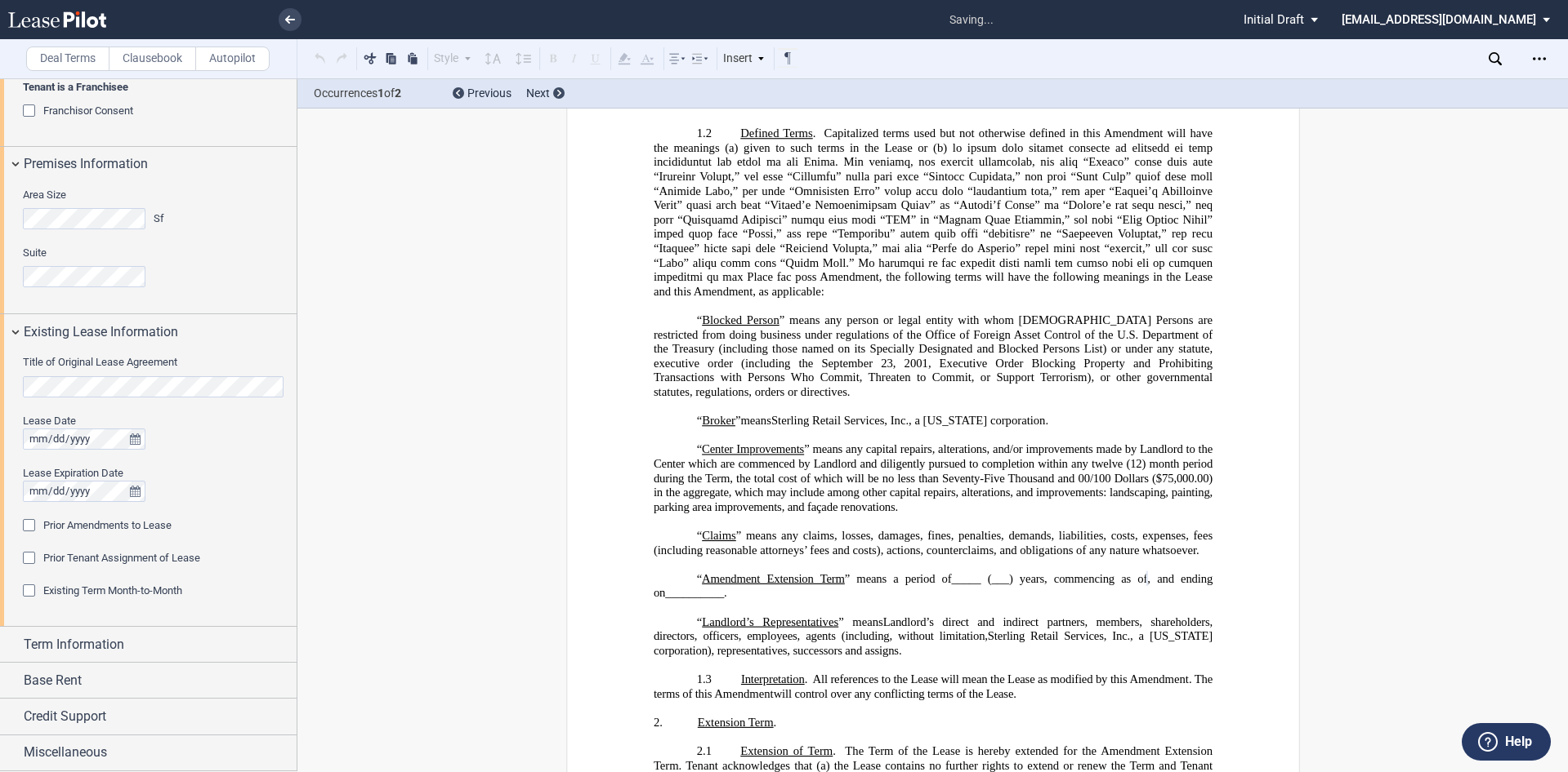
scroll to position [641, 0]
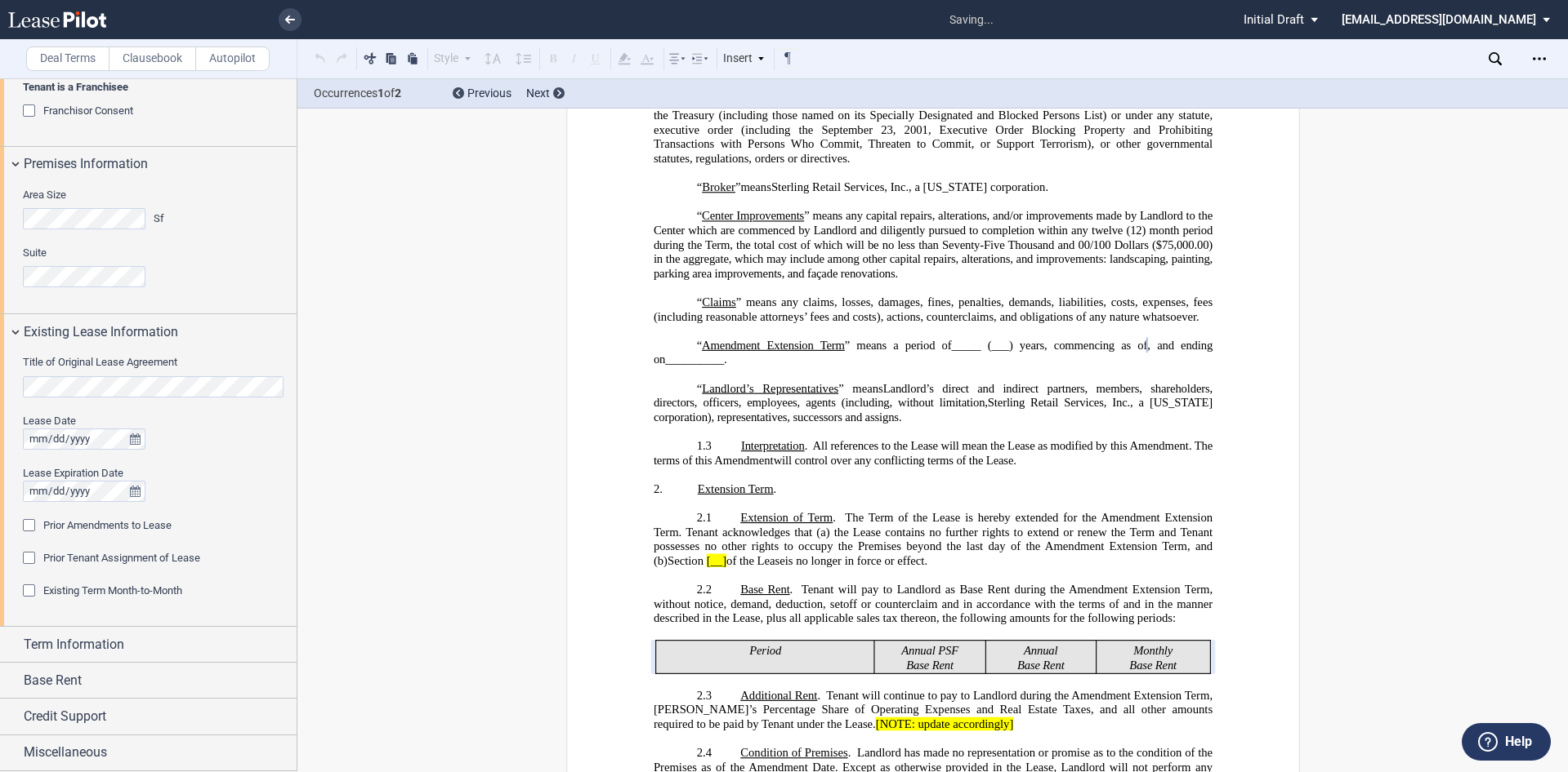
click at [29, 526] on div "Prior Amendments to Lease" at bounding box center [31, 527] width 16 height 16
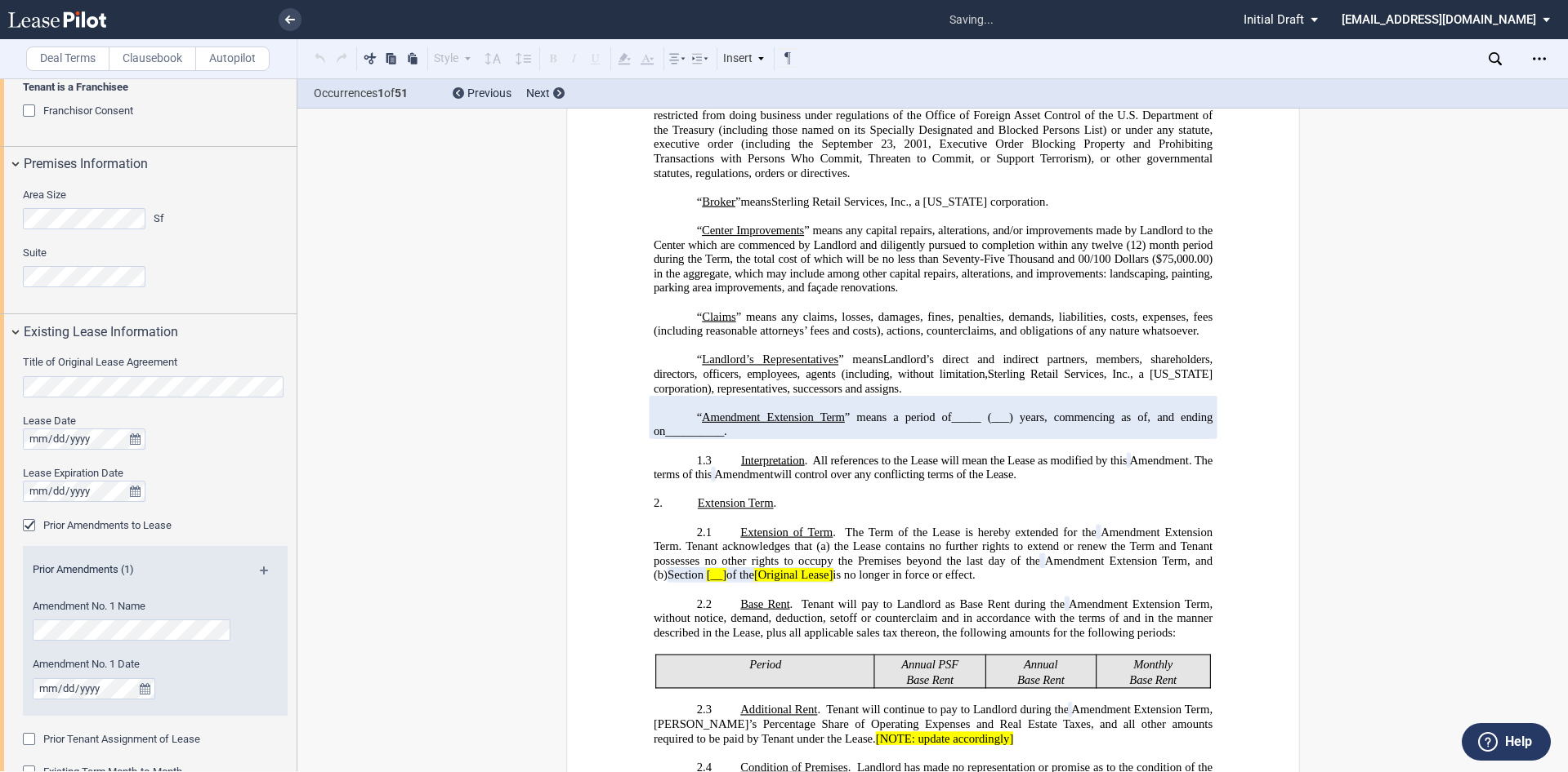
scroll to position [927, 0]
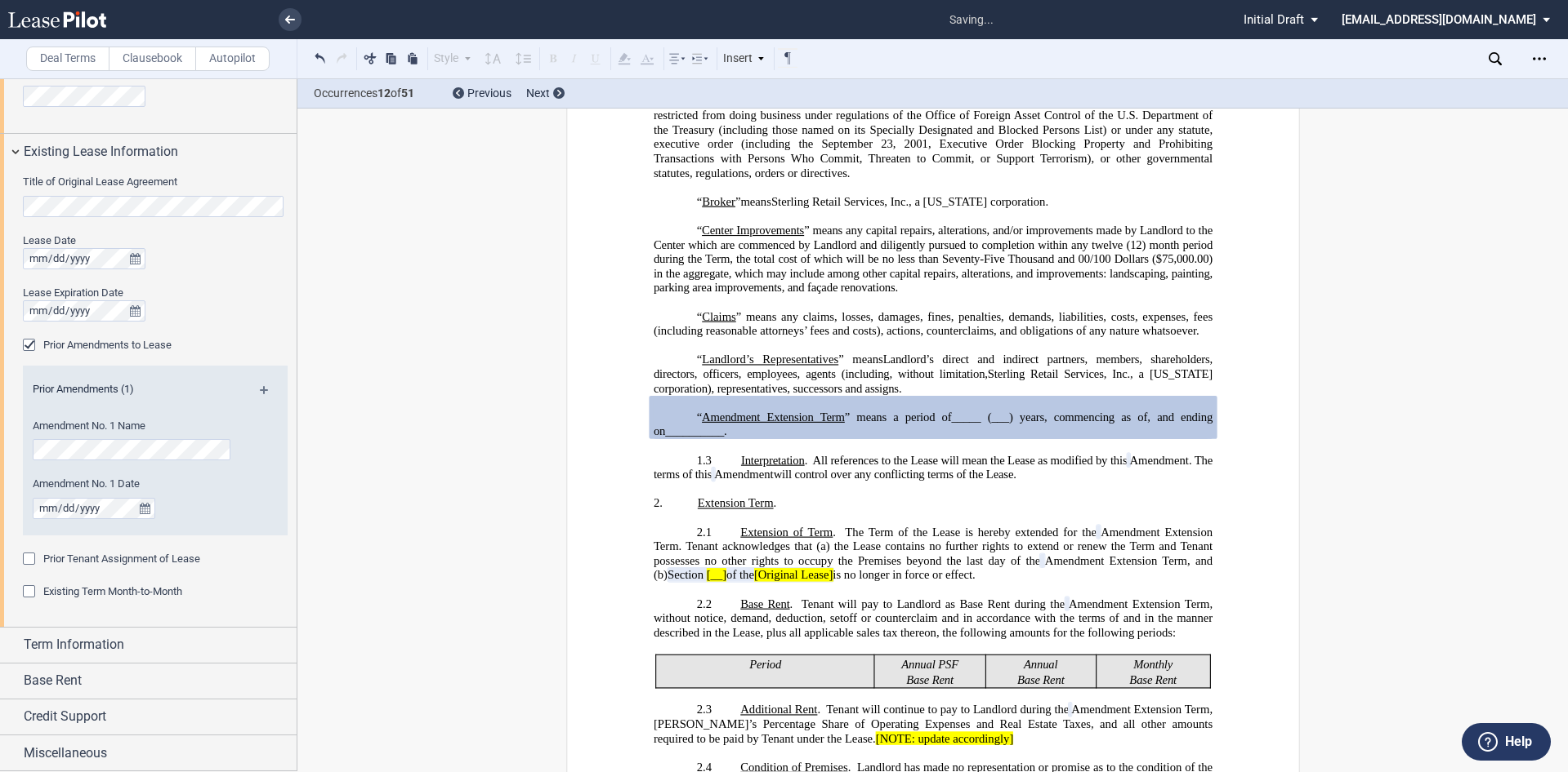
click at [31, 556] on div "Prior Tenant Assignment of Lease" at bounding box center [31, 560] width 16 height 16
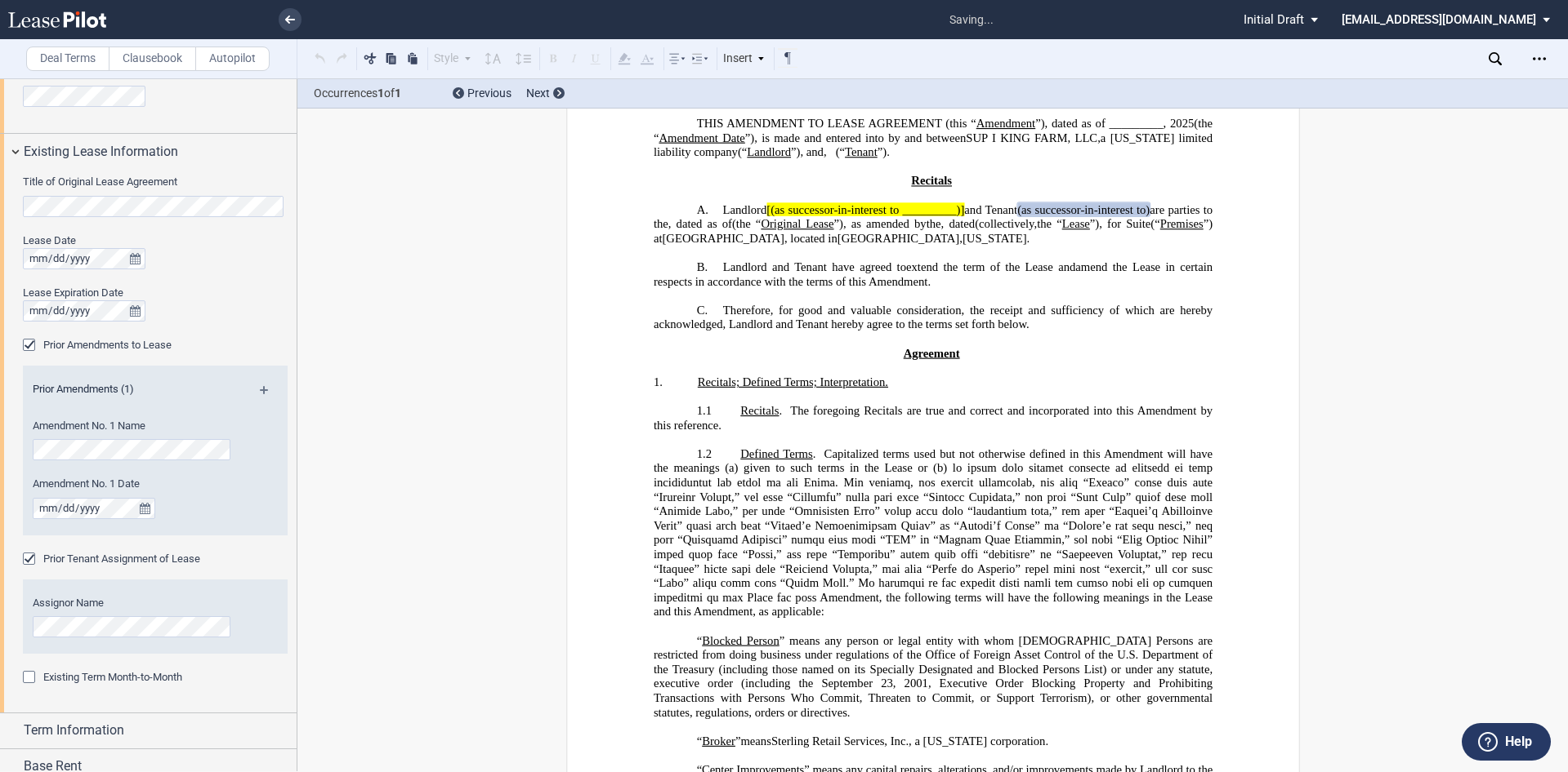
scroll to position [0, 0]
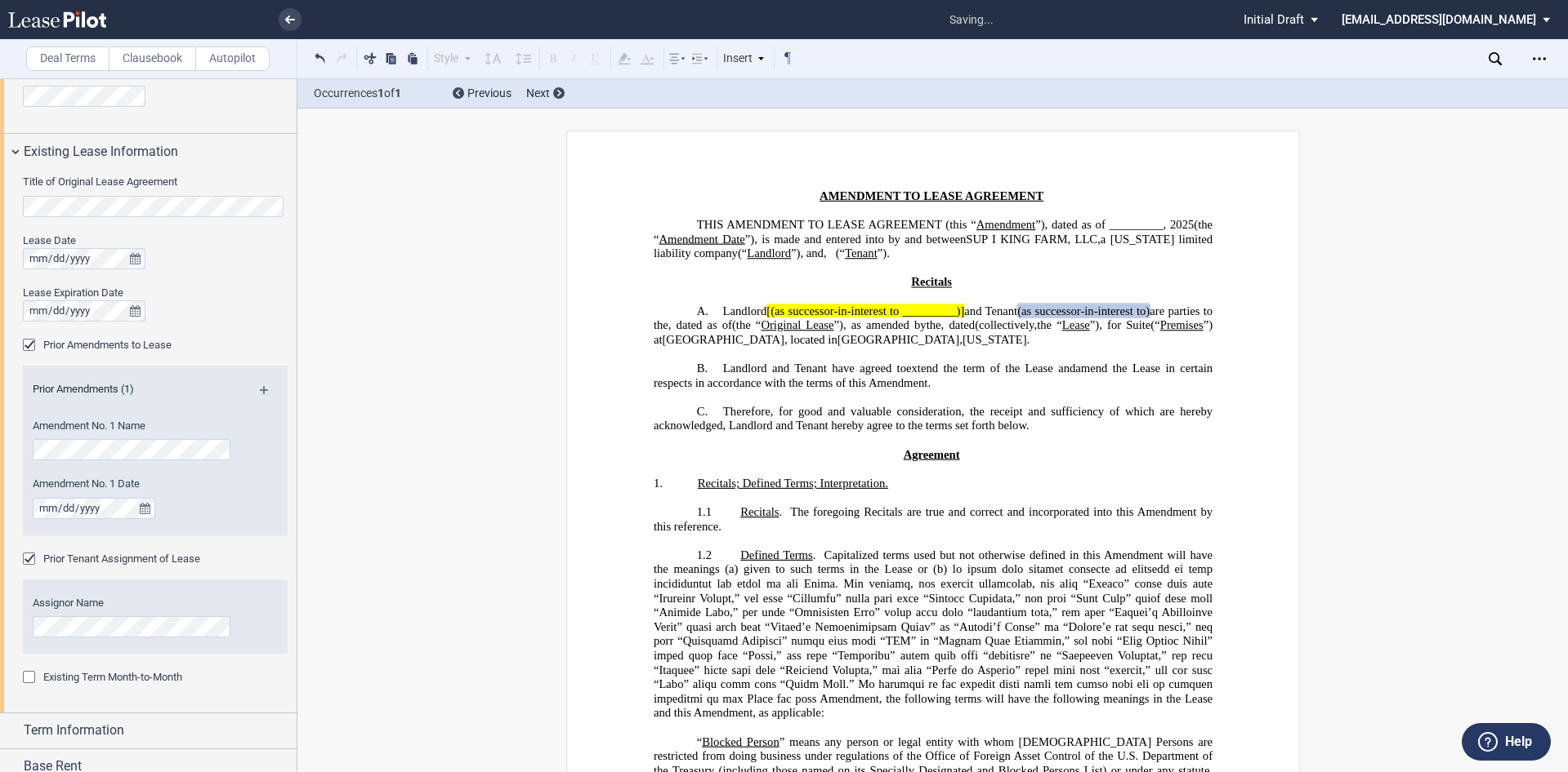
click at [33, 558] on div "Prior Tenant Assignment of Lease" at bounding box center [31, 560] width 16 height 16
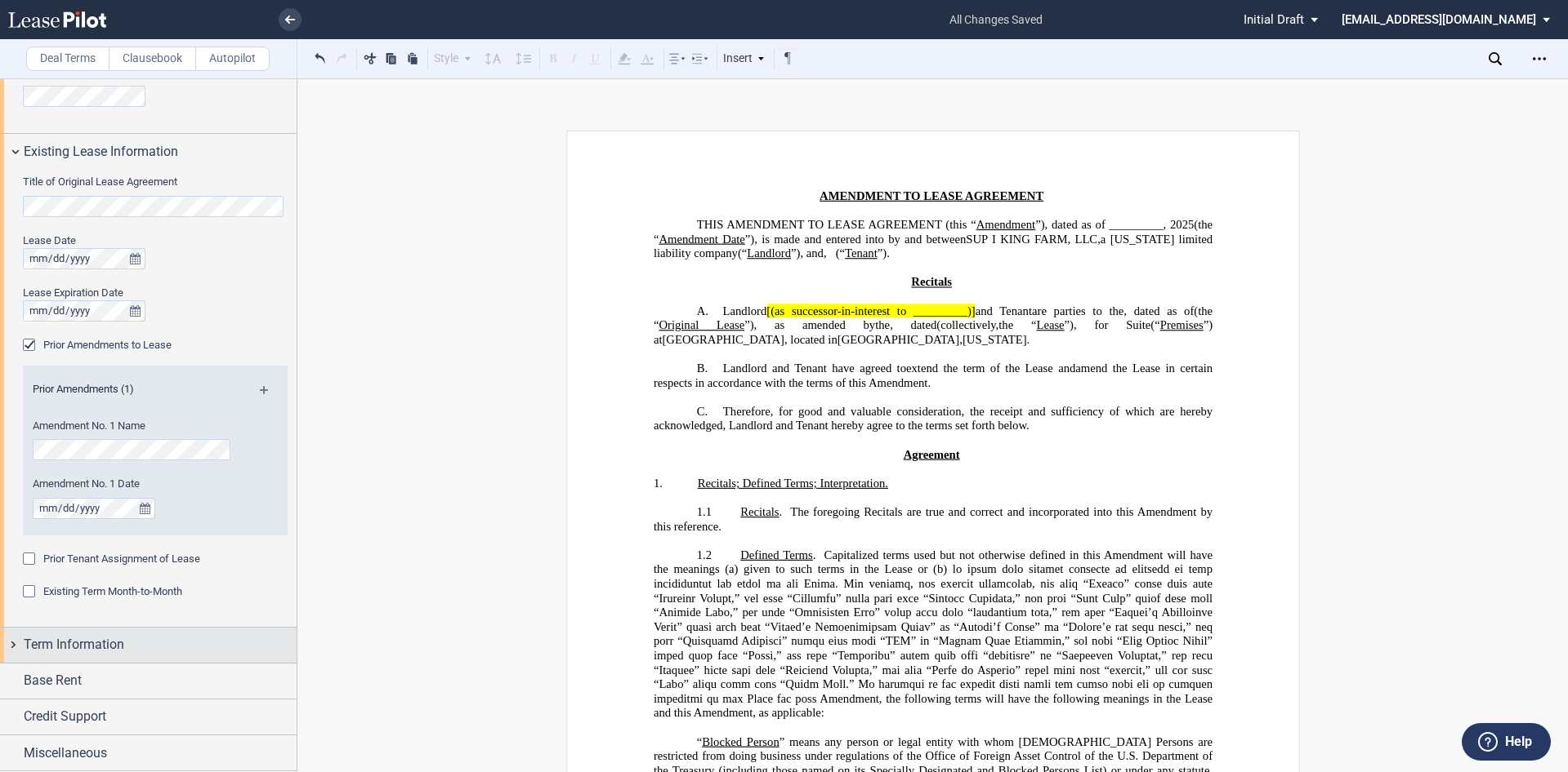
click at [19, 642] on div "Term Information" at bounding box center [148, 645] width 297 height 35
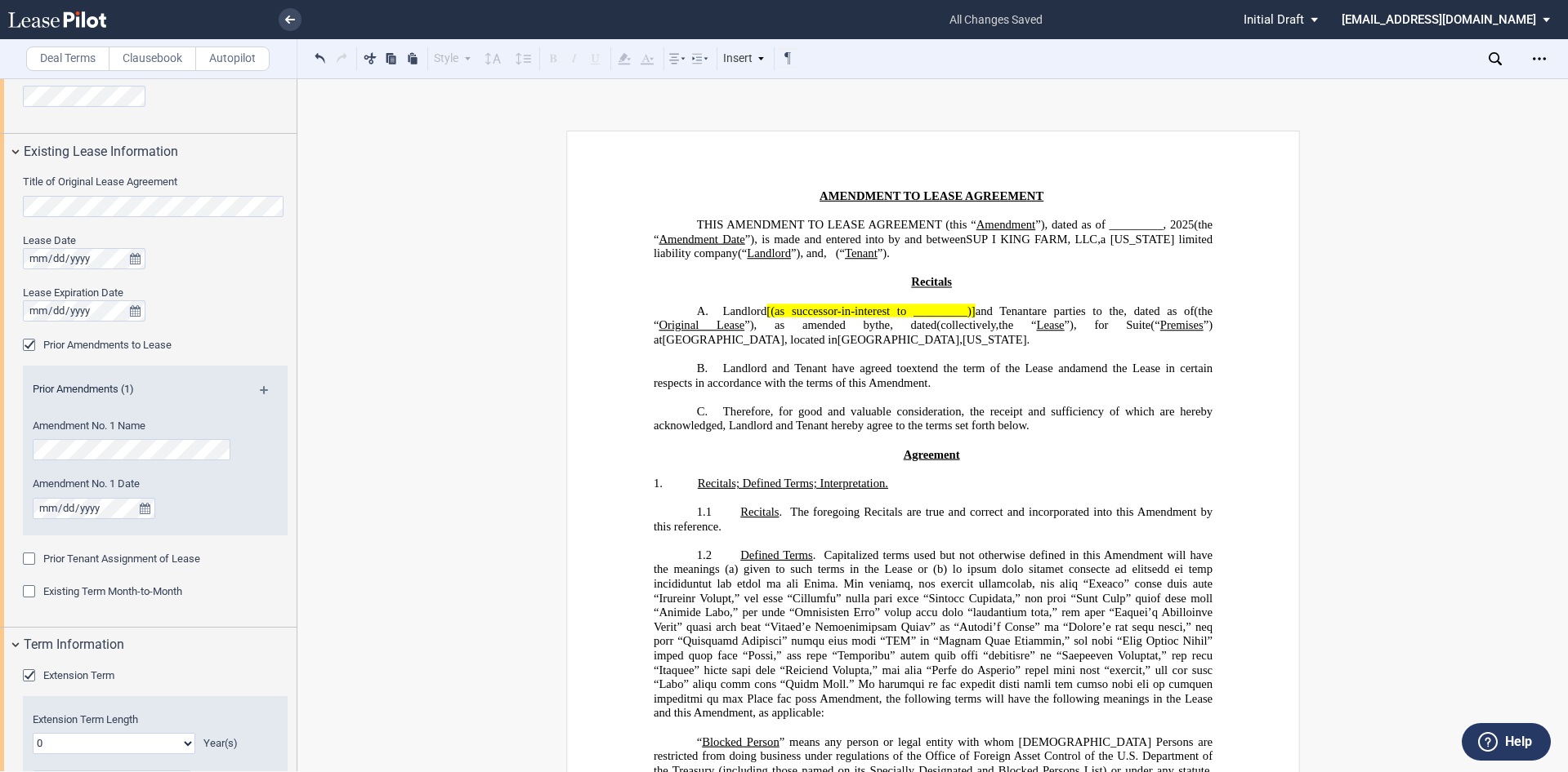
scroll to position [1131, 0]
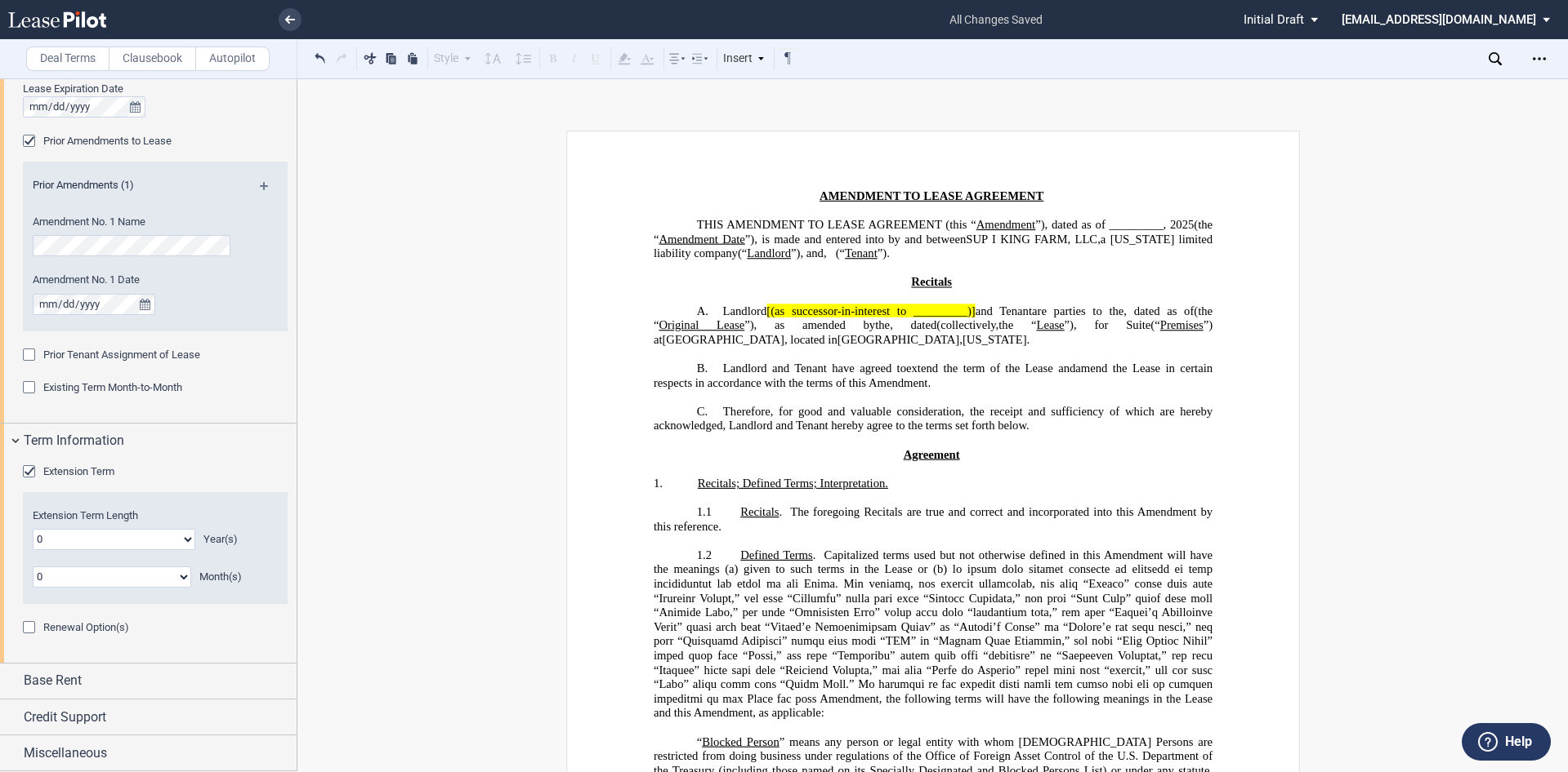
click at [181, 536] on select "0 1 2 3 4 5 6 7 8 9 10 11 12 13 14 15 16 17 18 19 20" at bounding box center [113, 540] width 162 height 21
select select "number:5"
click at [33, 529] on select "0 1 2 3 4 5 6 7 8 9 10 11 12 13 14 15 16 17 18 19 20" at bounding box center [113, 540] width 162 height 21
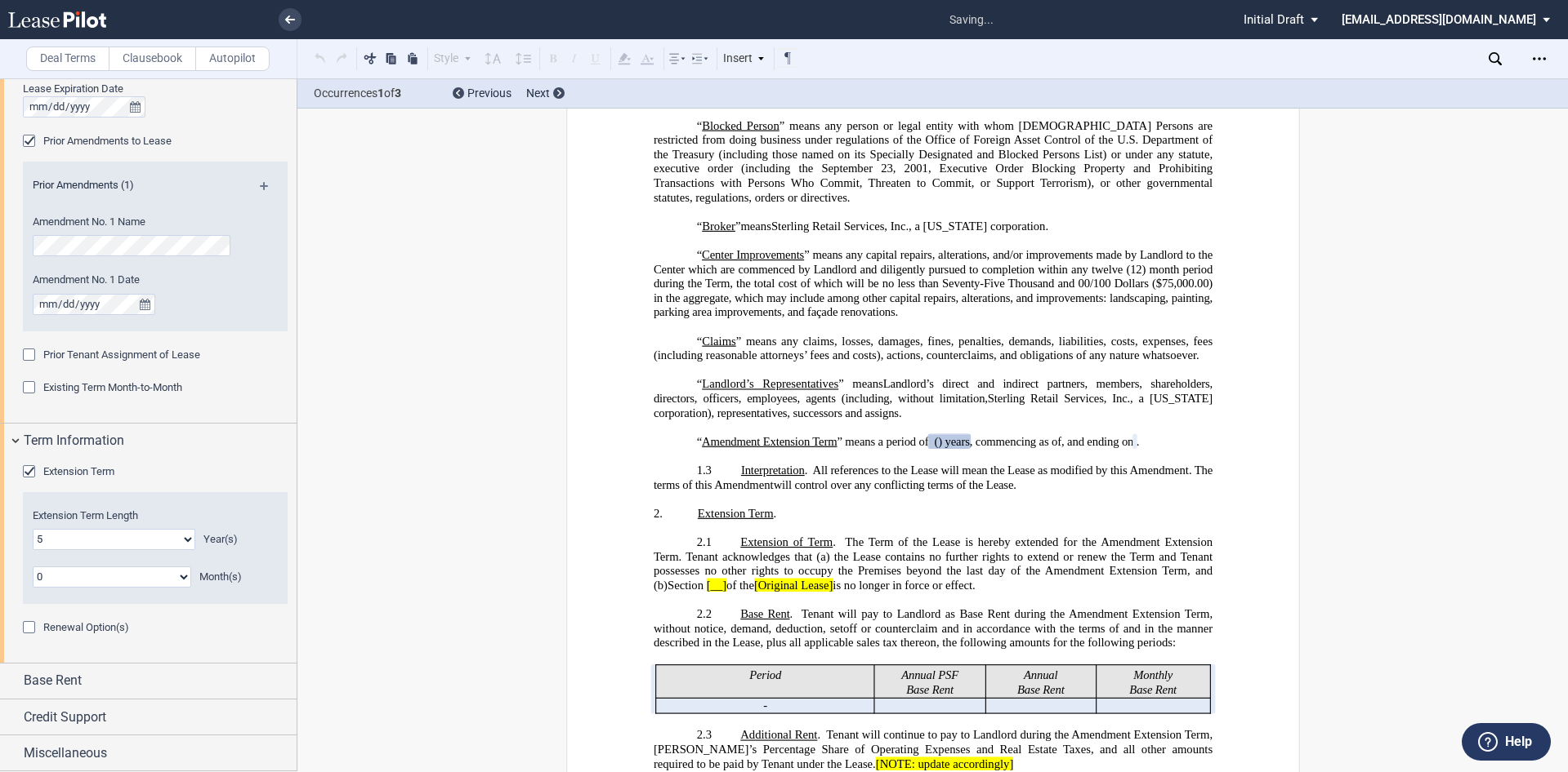
scroll to position [699, 0]
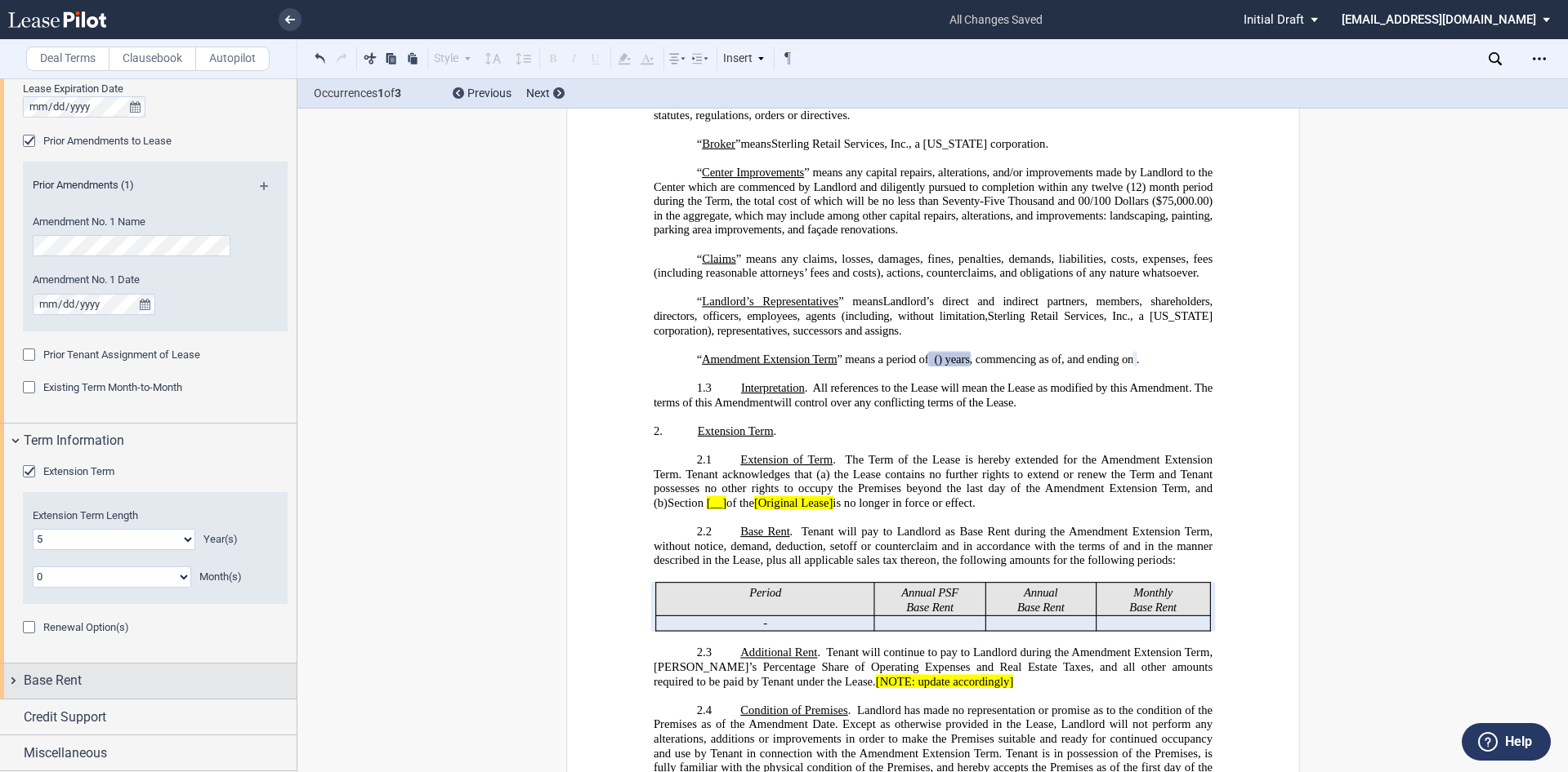
click at [17, 677] on div "Base Rent" at bounding box center [148, 681] width 297 height 35
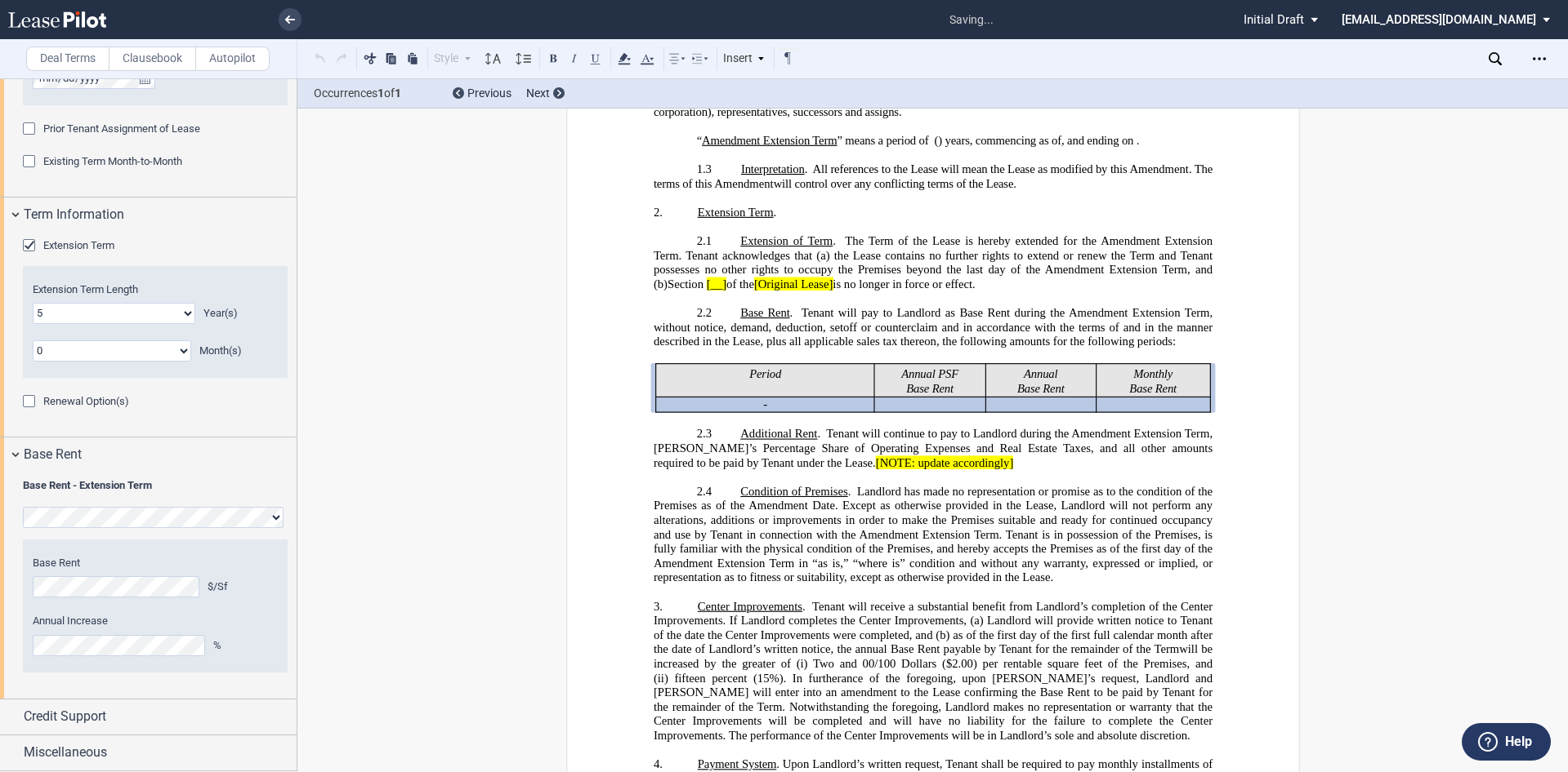
scroll to position [974, 0]
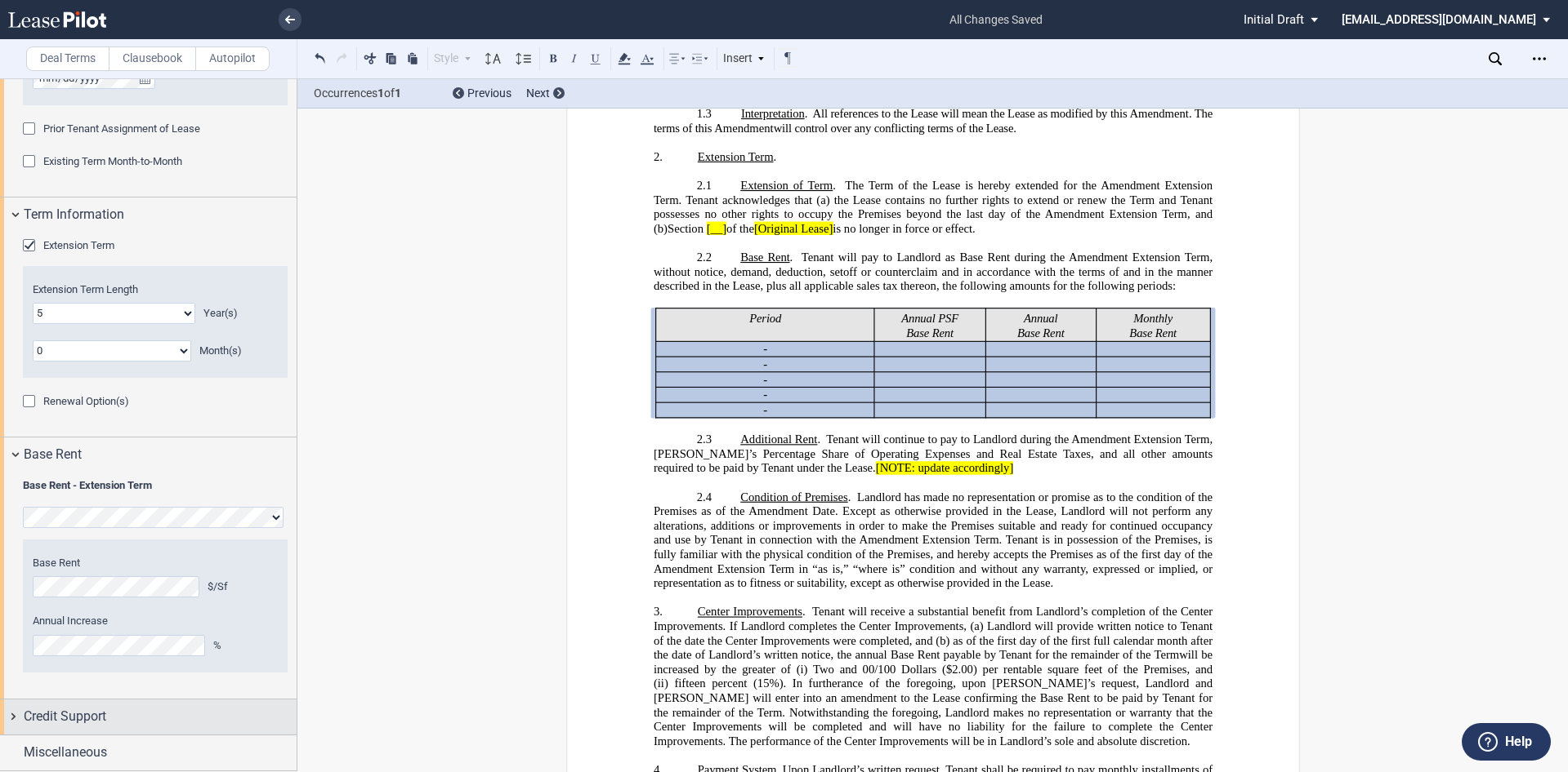
click at [10, 716] on div "Credit Support" at bounding box center [148, 717] width 297 height 35
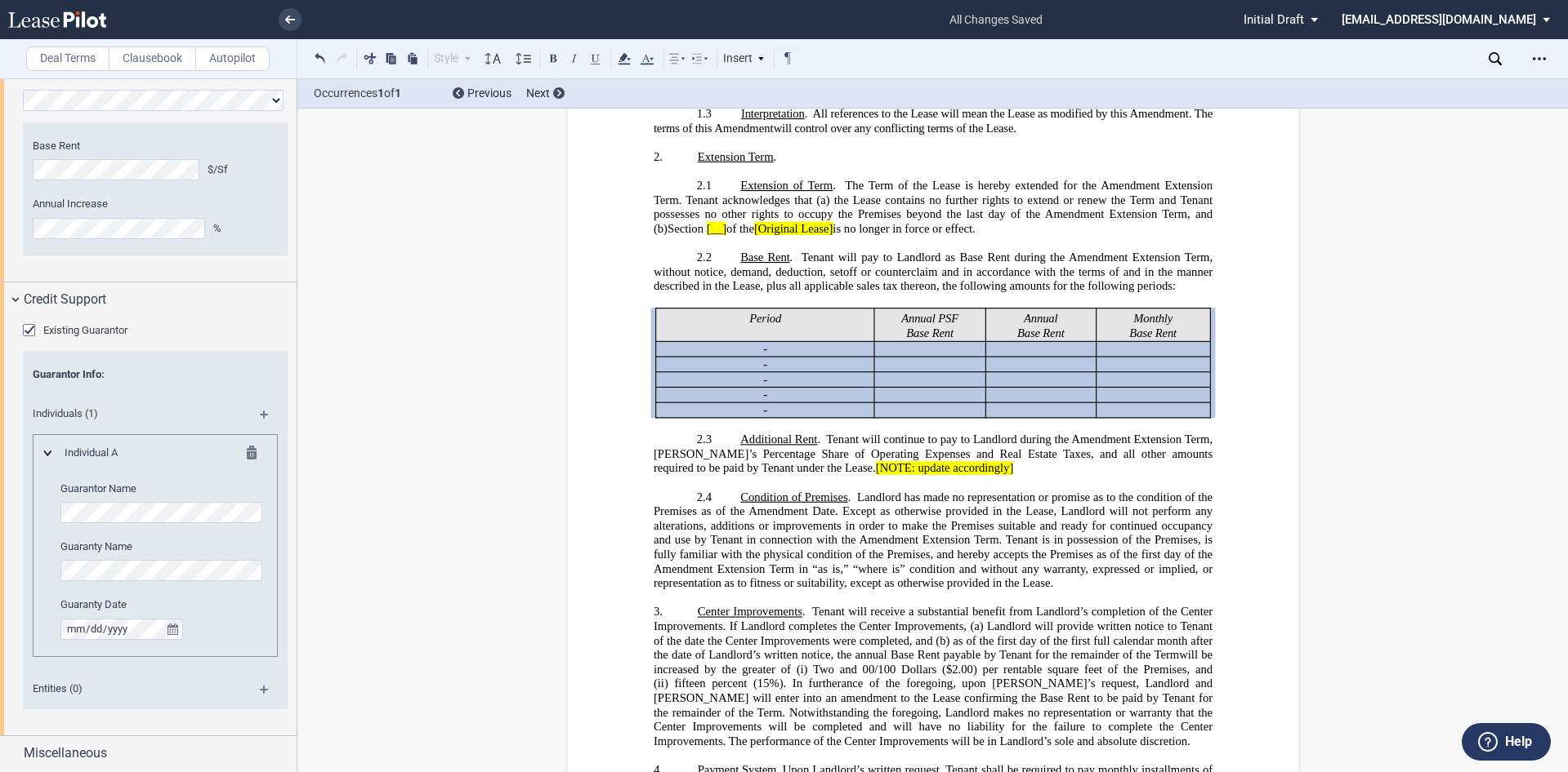
scroll to position [1776, 0]
click at [24, 329] on div "Existing Guarantor" at bounding box center [31, 331] width 16 height 16
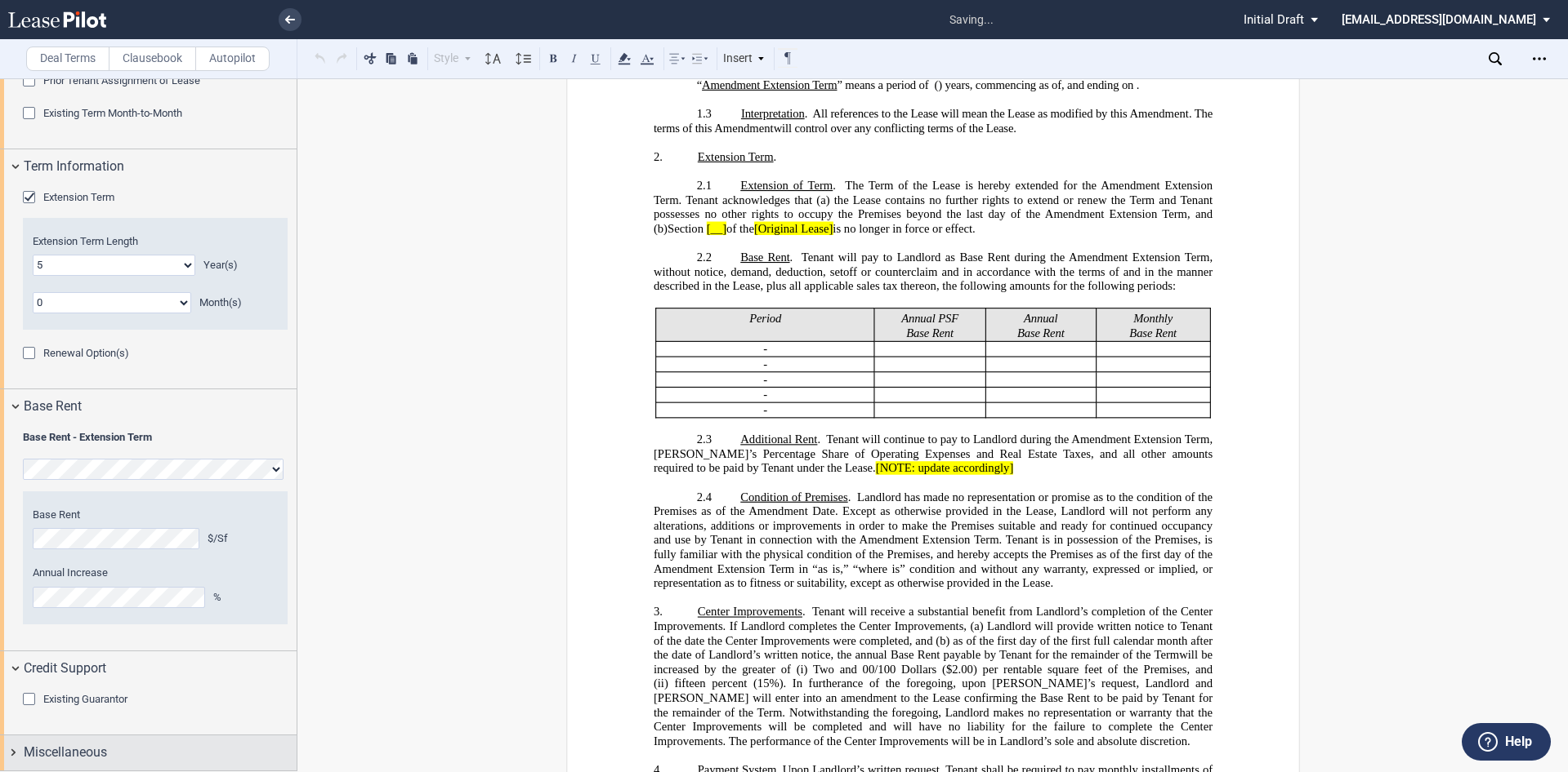
click at [17, 747] on div "Miscellaneous" at bounding box center [148, 753] width 297 height 35
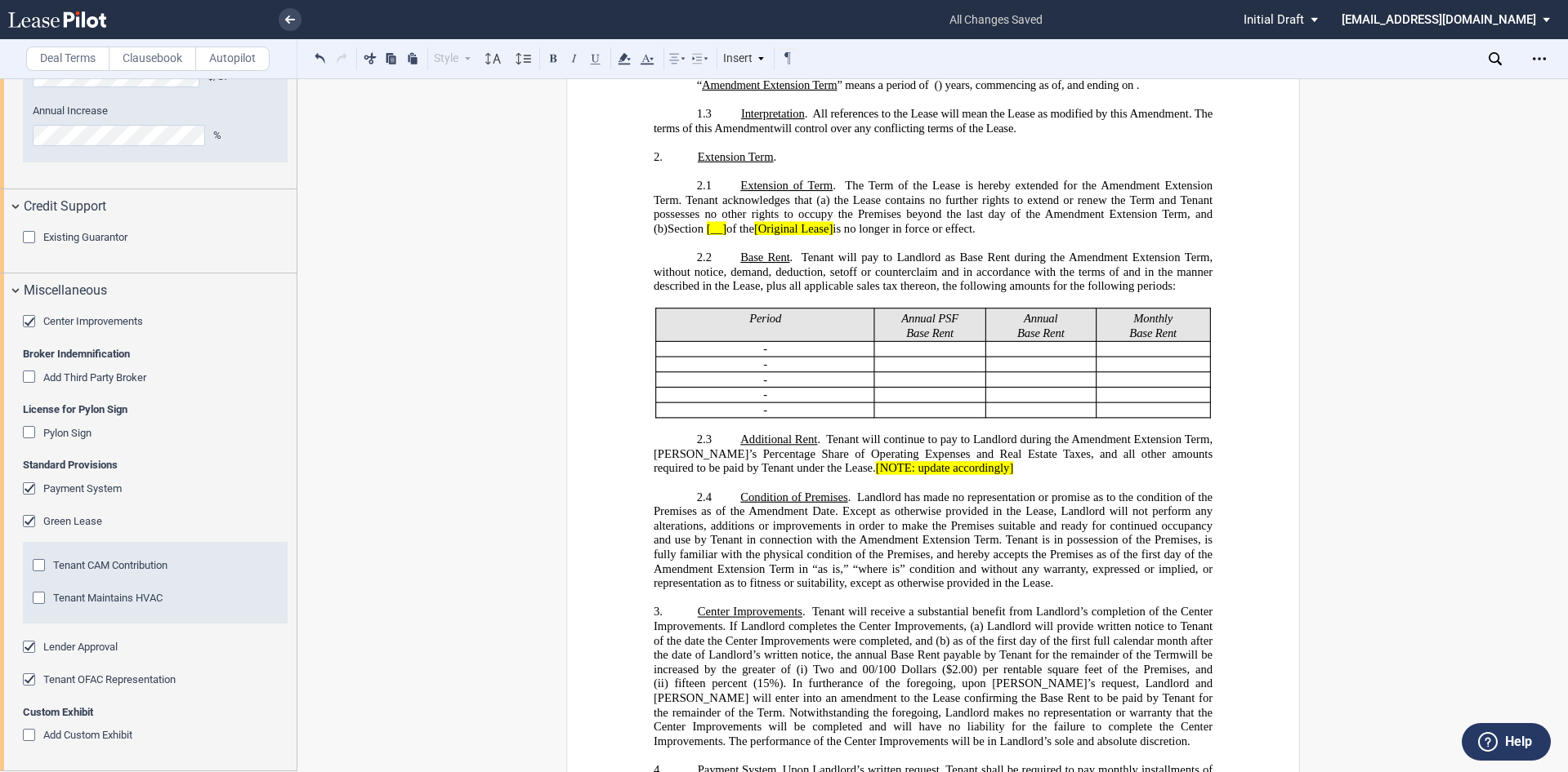
click at [42, 564] on div "Tenant CAM Contribution" at bounding box center [40, 567] width 16 height 16
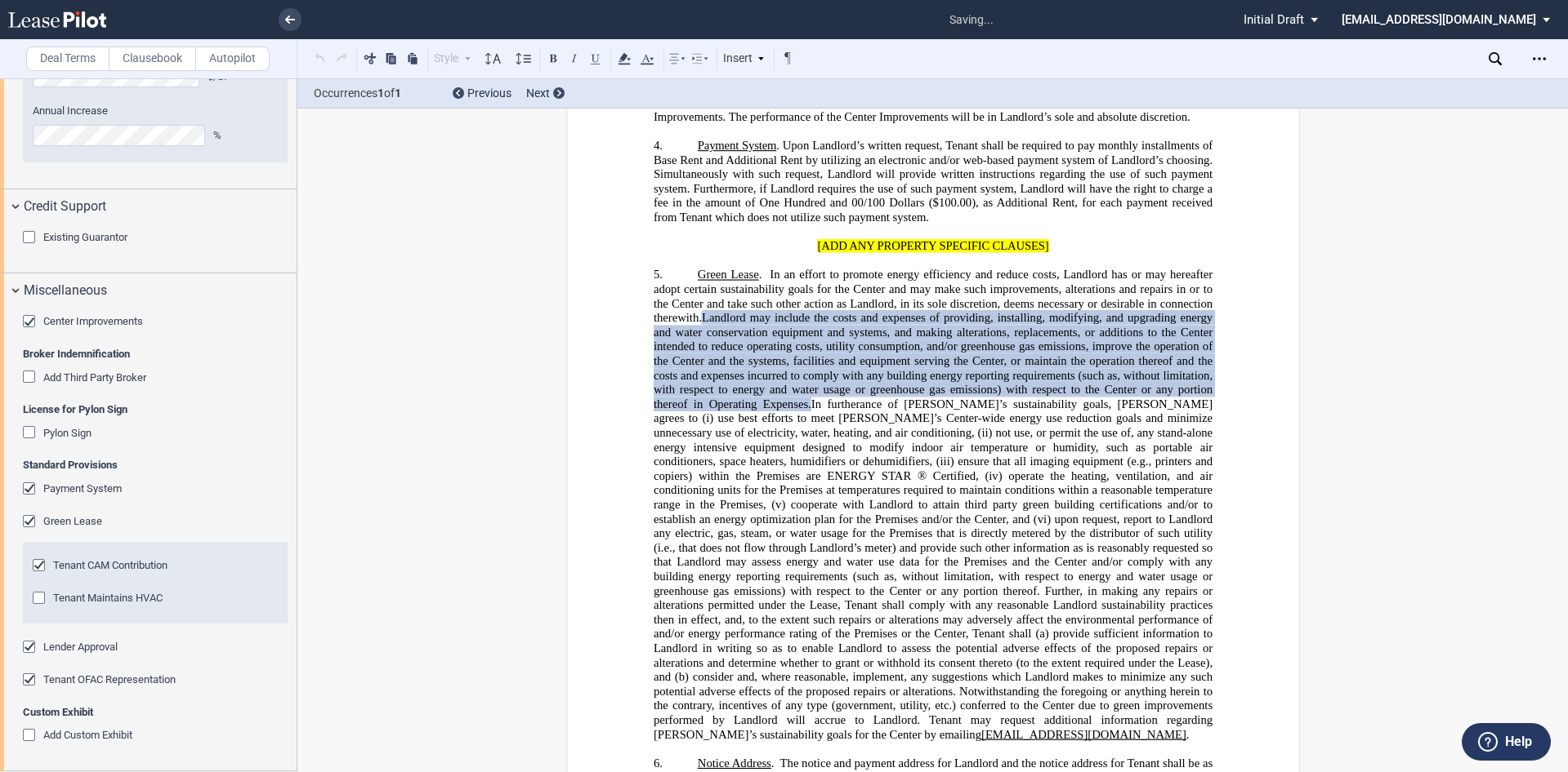
scroll to position [1625, 0]
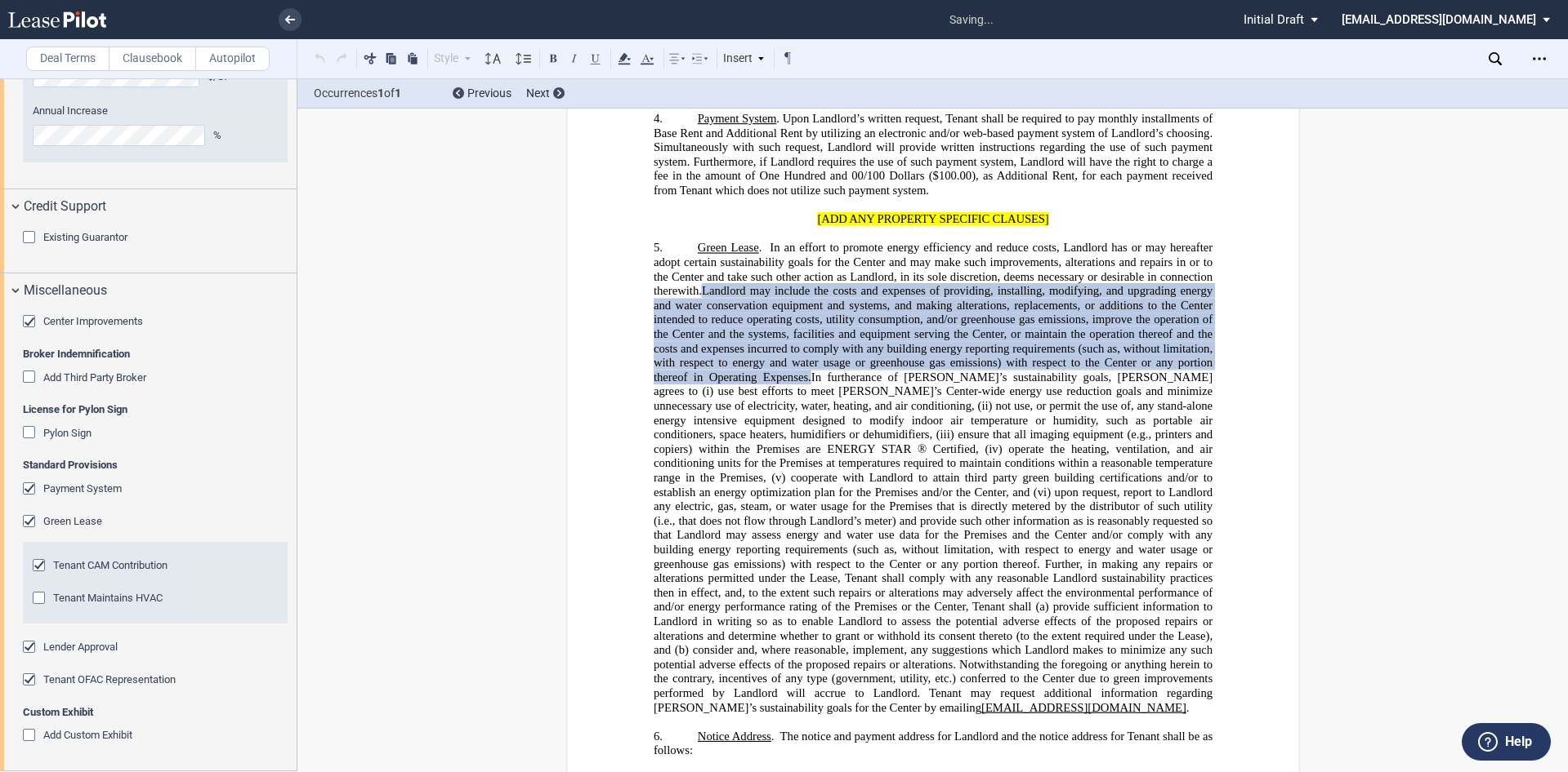
click at [31, 598] on div "Tenant CAM Contribution Tenant Maintains HVAC" at bounding box center [155, 582] width 264 height 81
click at [42, 596] on div "Tenant Maintains HVAC" at bounding box center [40, 600] width 16 height 16
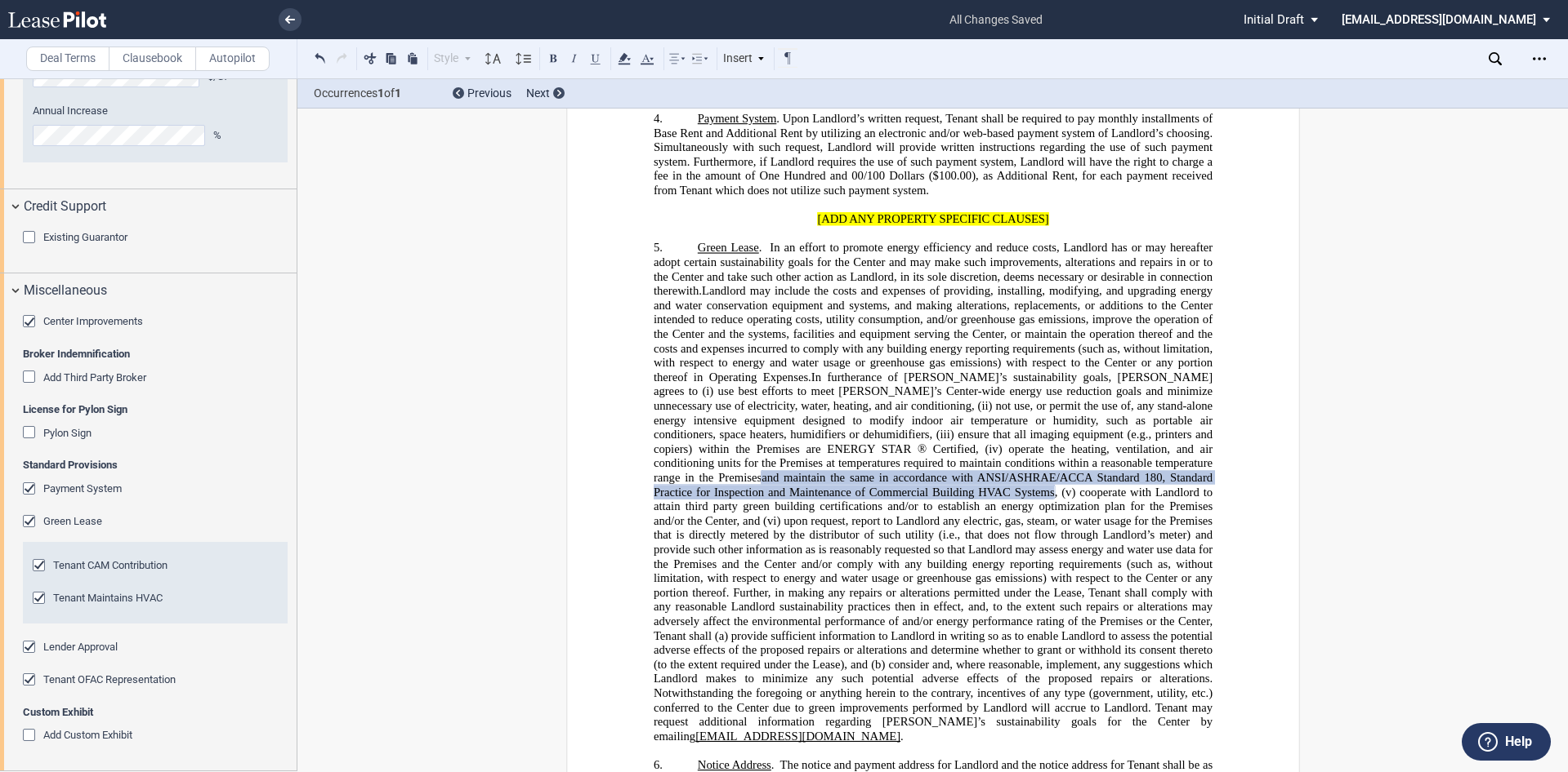
click at [27, 681] on div "Tenant OFAC Representation" at bounding box center [31, 681] width 16 height 16
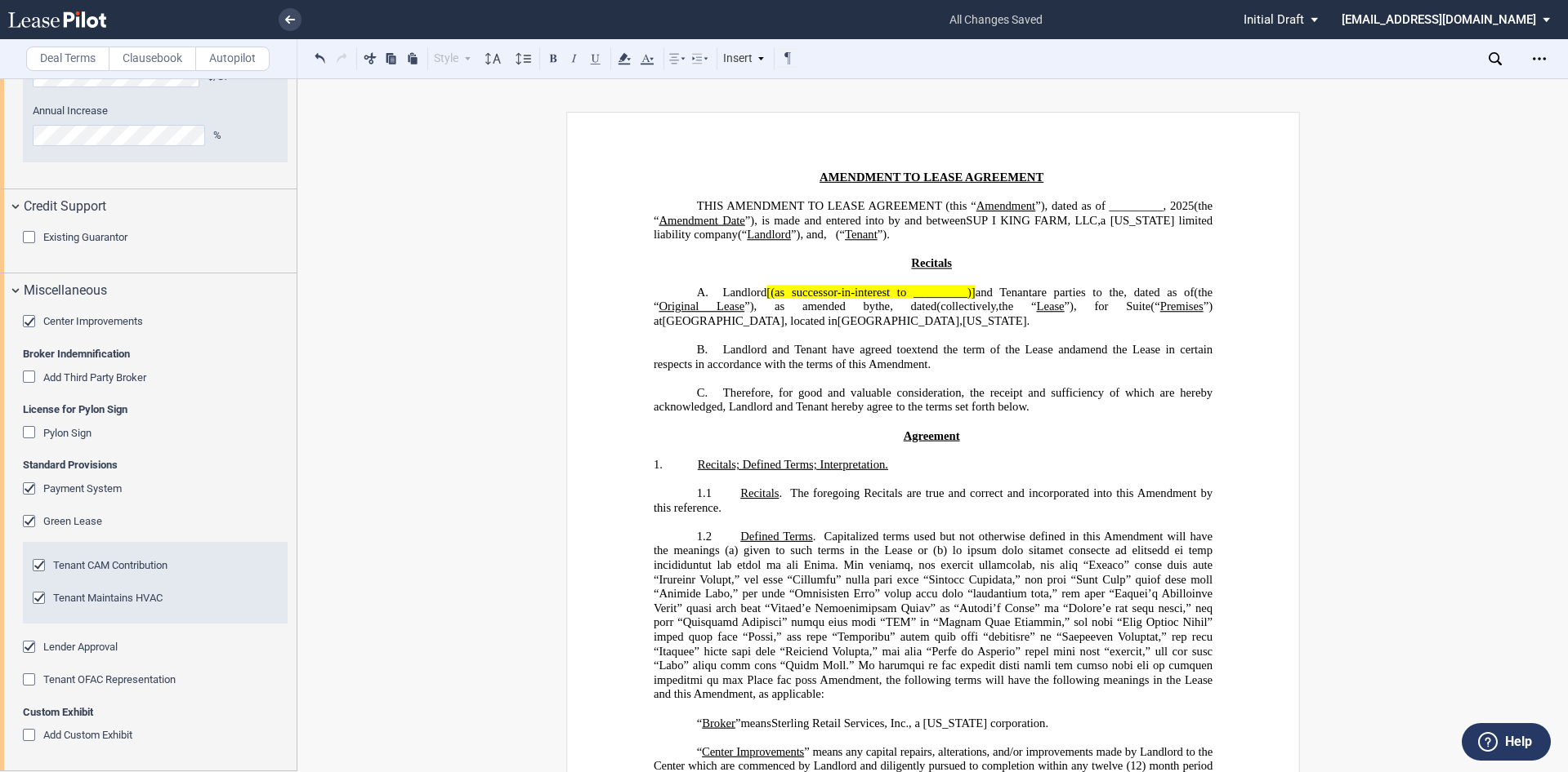
scroll to position [0, 0]
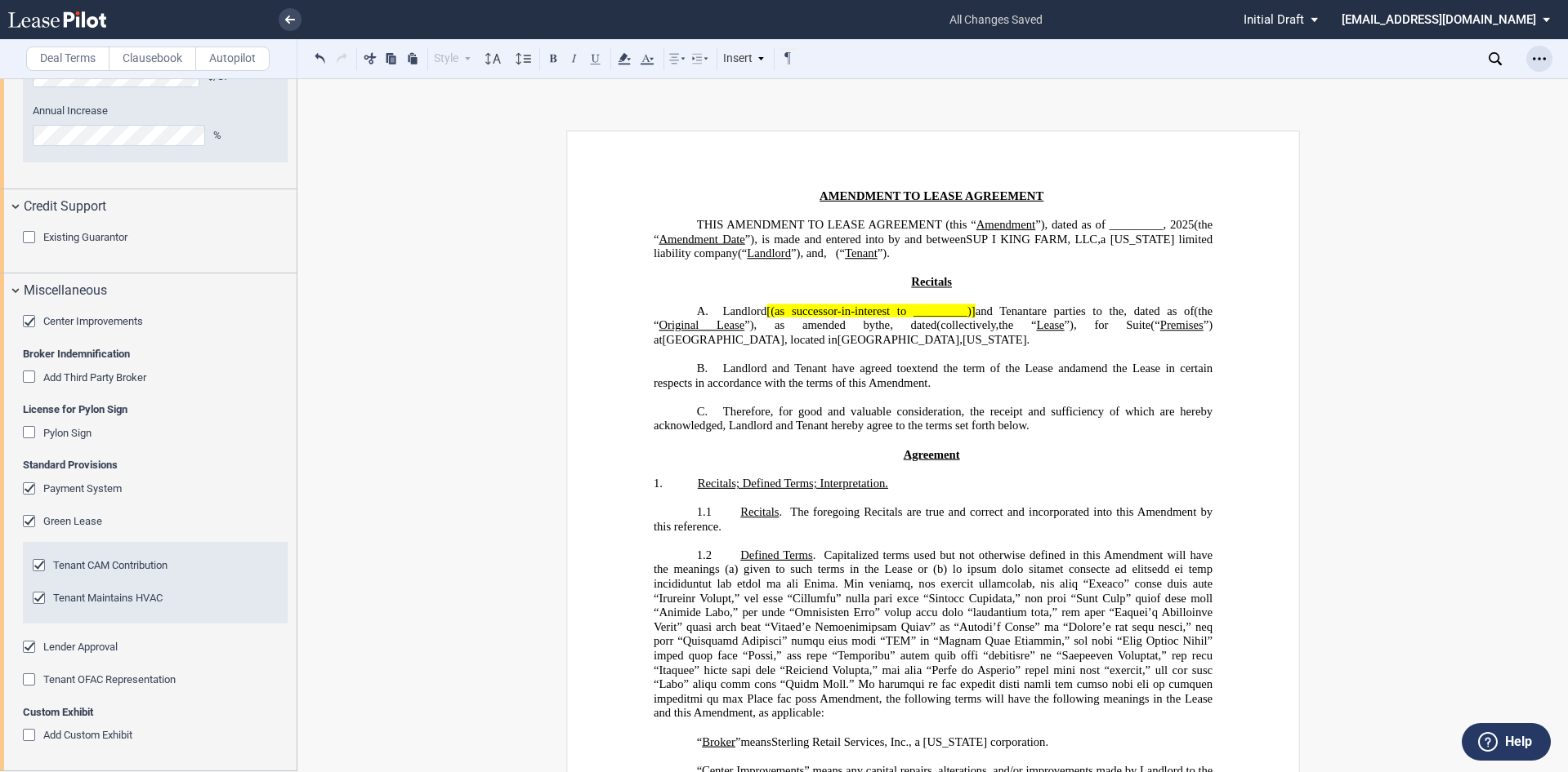
click at [1535, 55] on icon "Open Lease options menu" at bounding box center [1539, 58] width 13 height 13
click at [1383, 82] on div "Download" at bounding box center [1444, 87] width 199 height 14
